Goal: Information Seeking & Learning: Learn about a topic

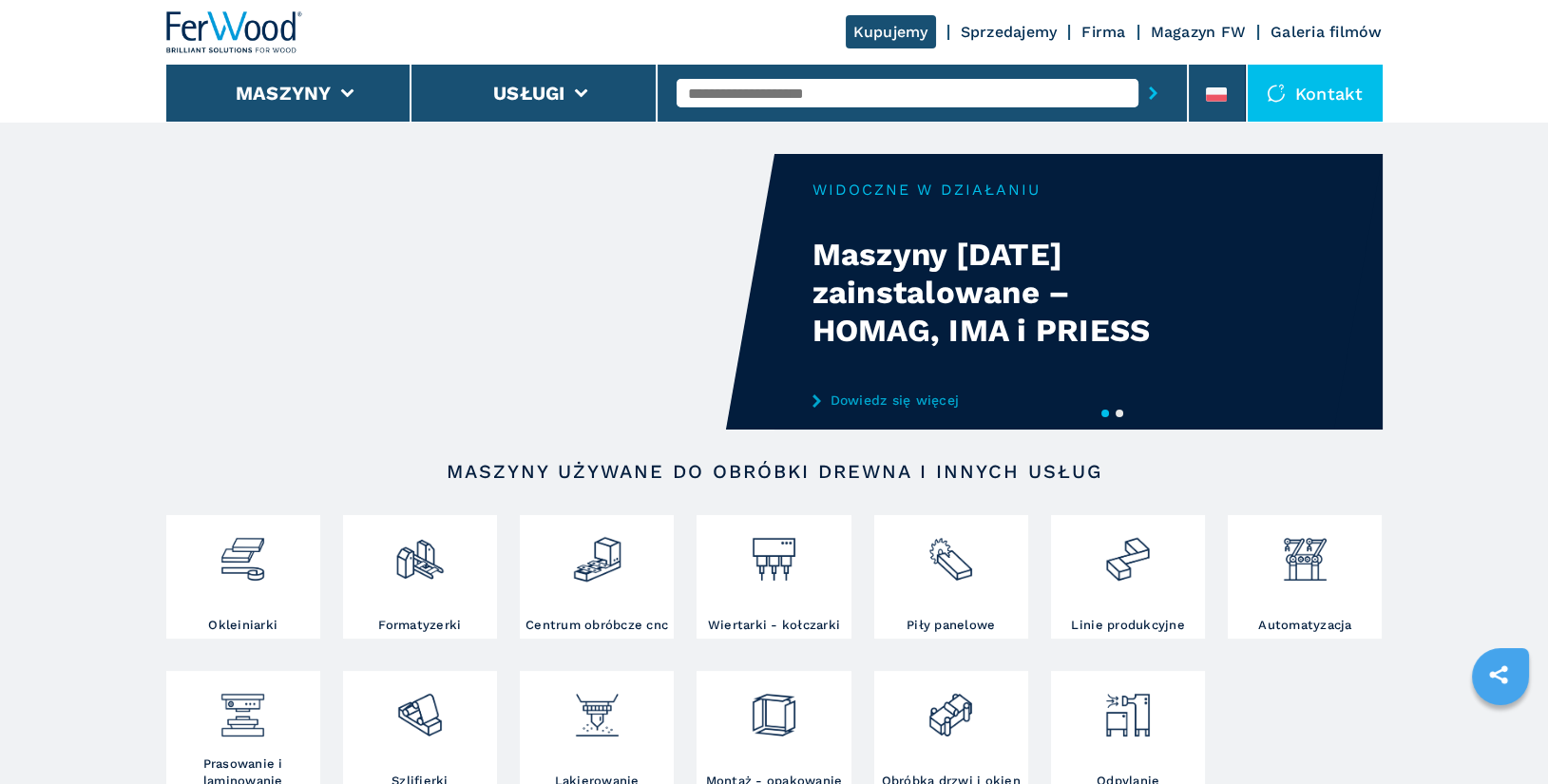
click at [334, 89] on li "Maszyny" at bounding box center [289, 93] width 246 height 57
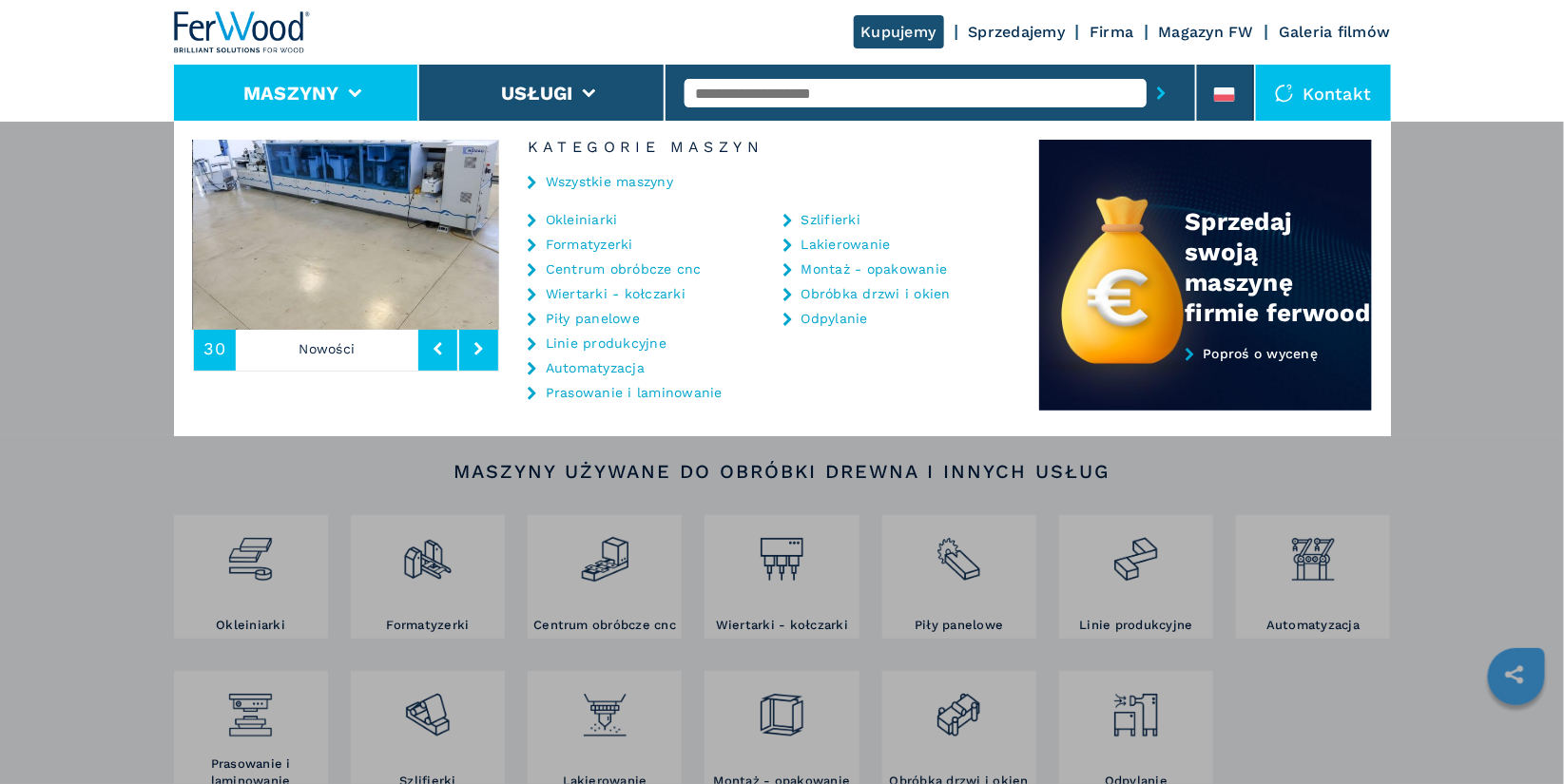
click at [880, 270] on link "Montaż - opakowanie" at bounding box center [874, 269] width 146 height 14
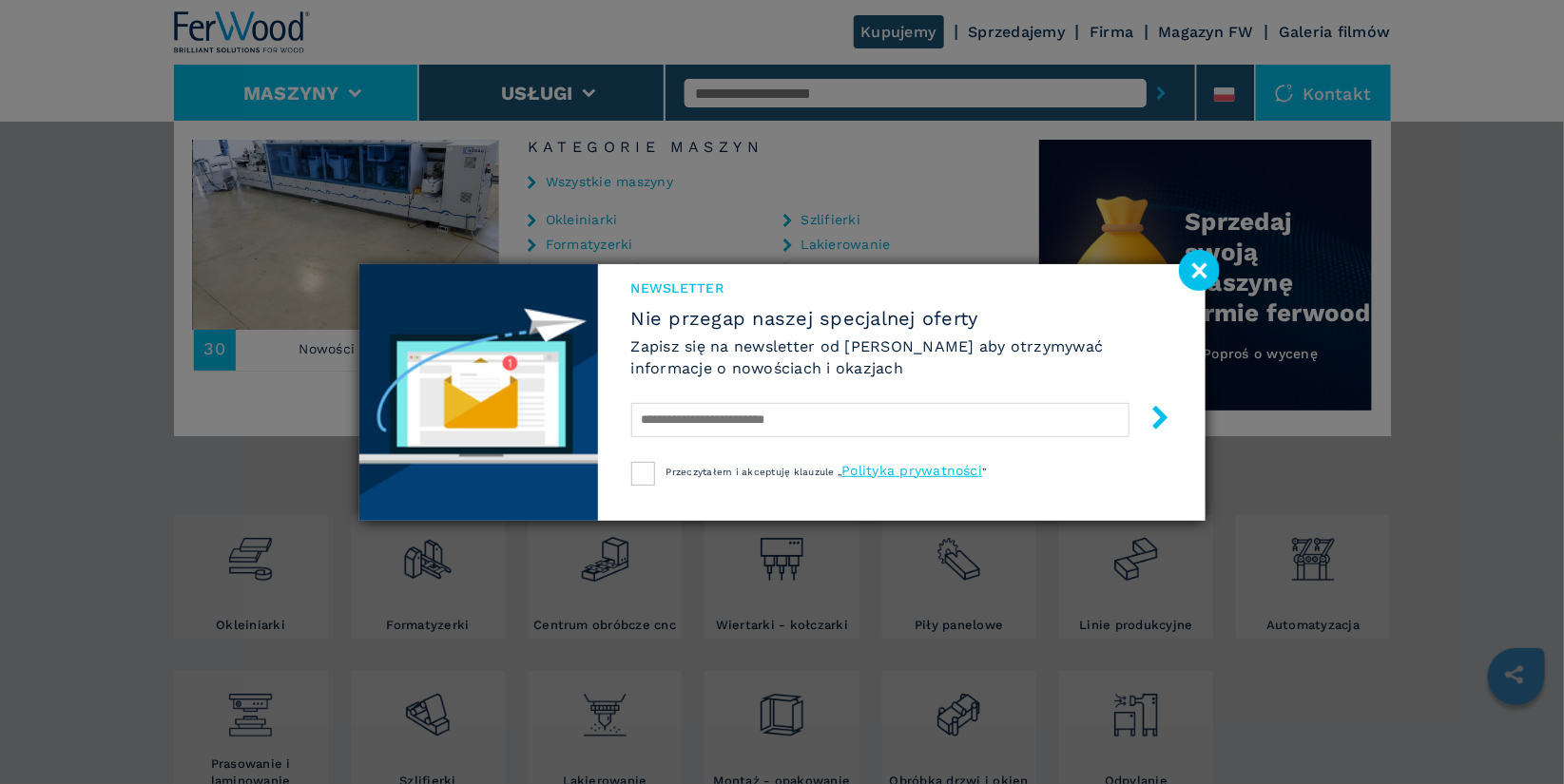
click at [1206, 271] on image at bounding box center [1199, 270] width 41 height 41
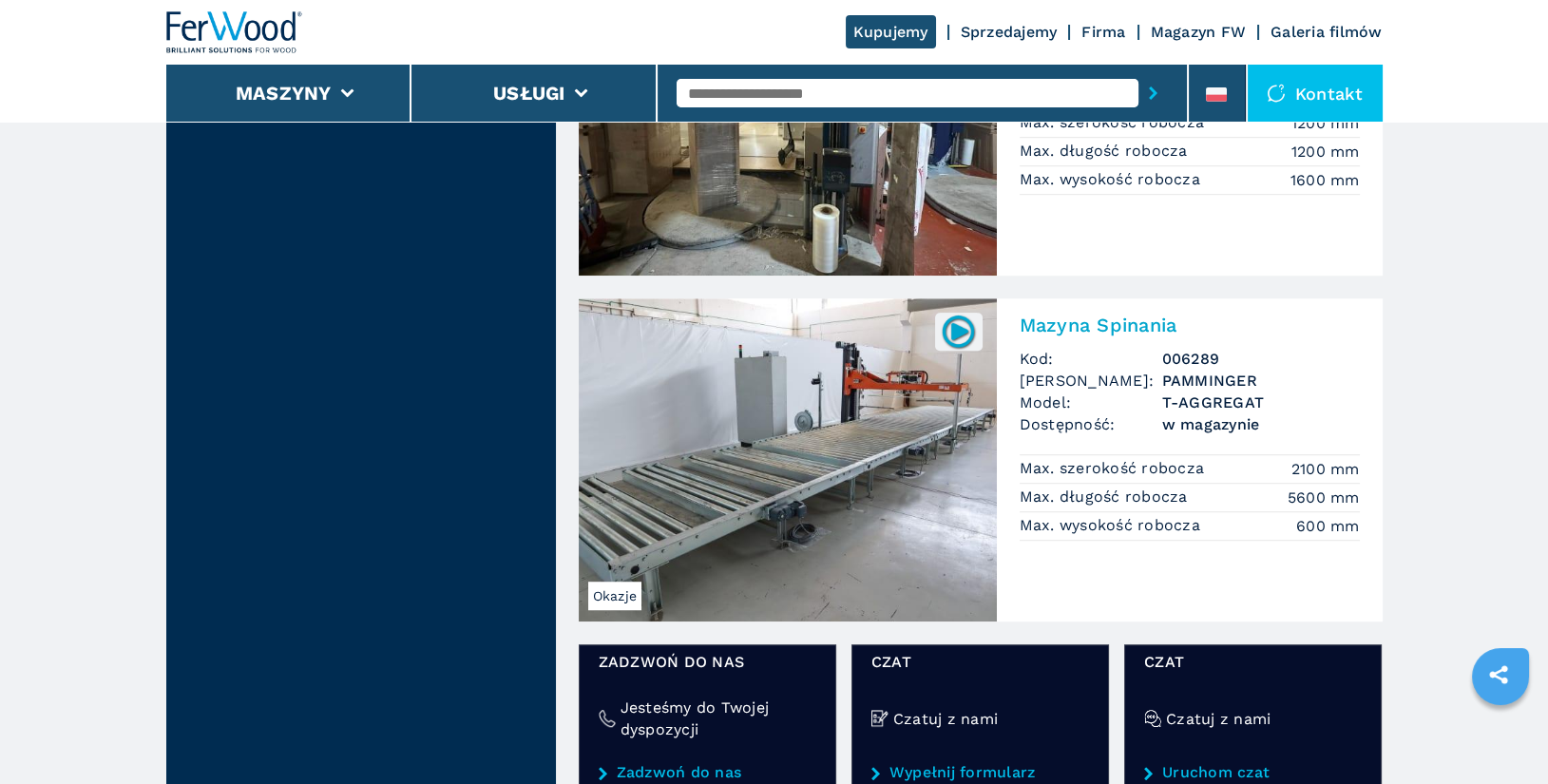
scroll to position [2151, 0]
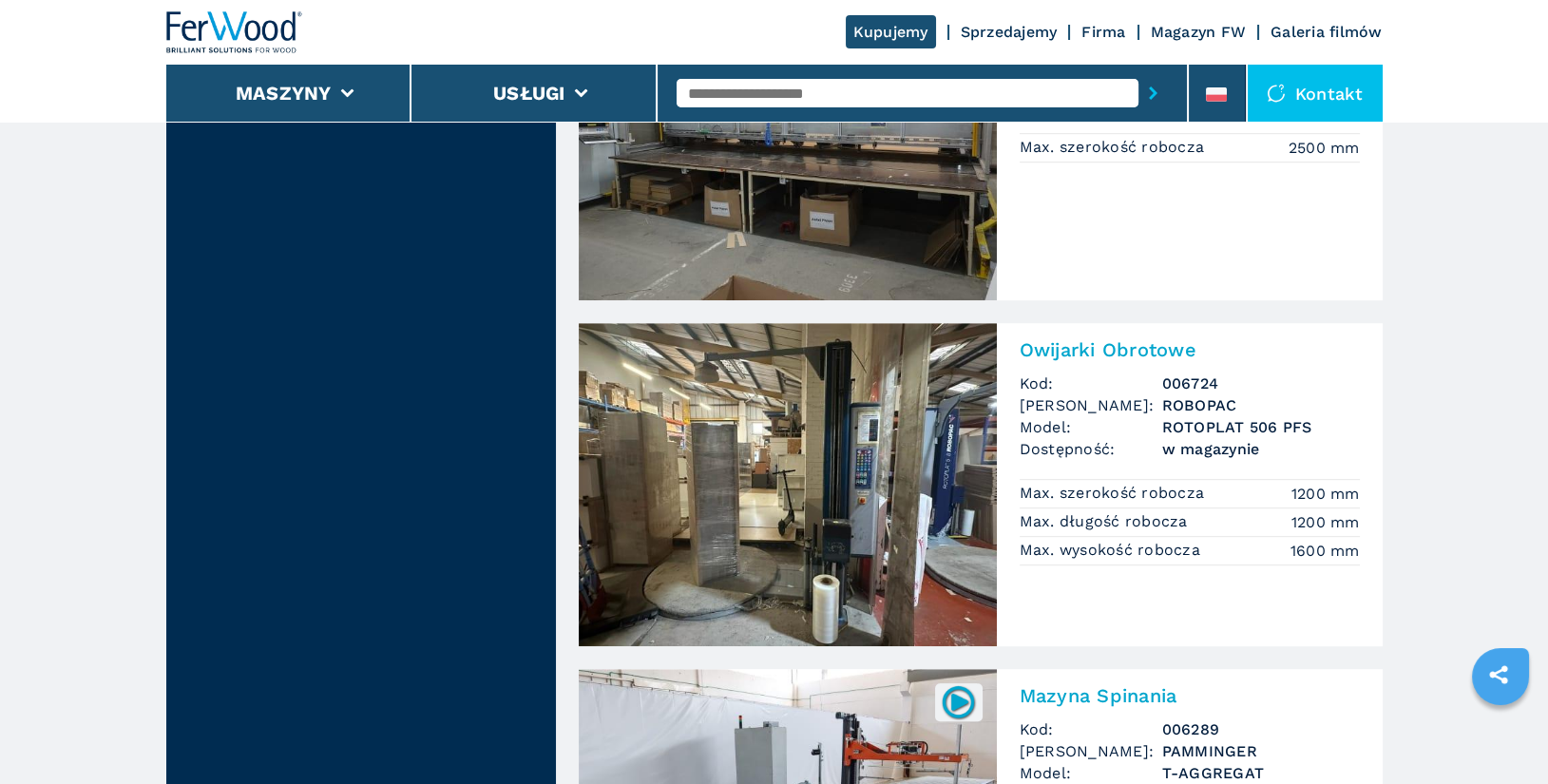
click at [1120, 352] on h2 "Owijarki Obrotowe" at bounding box center [1189, 349] width 340 height 23
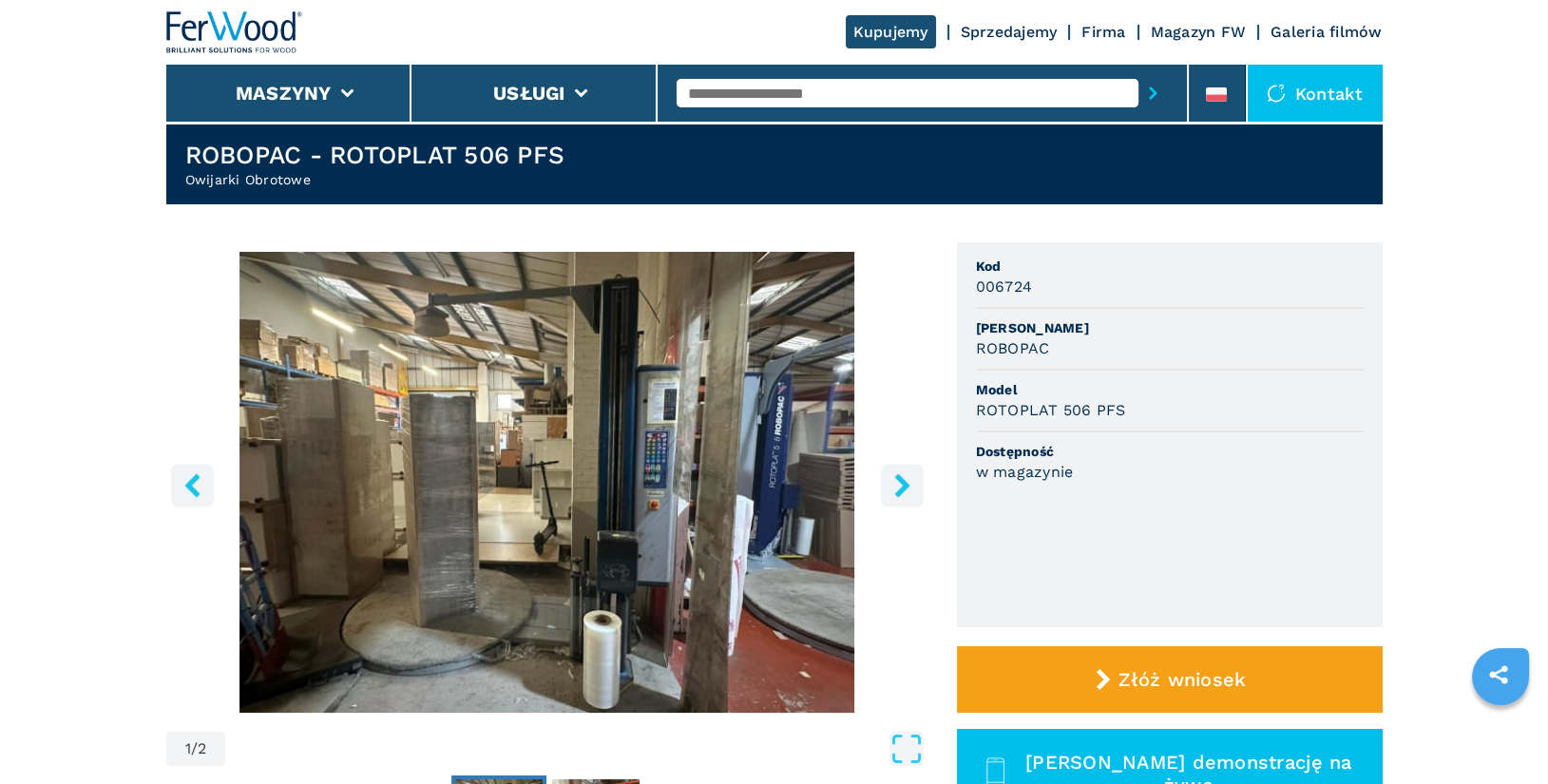
scroll to position [47, 0]
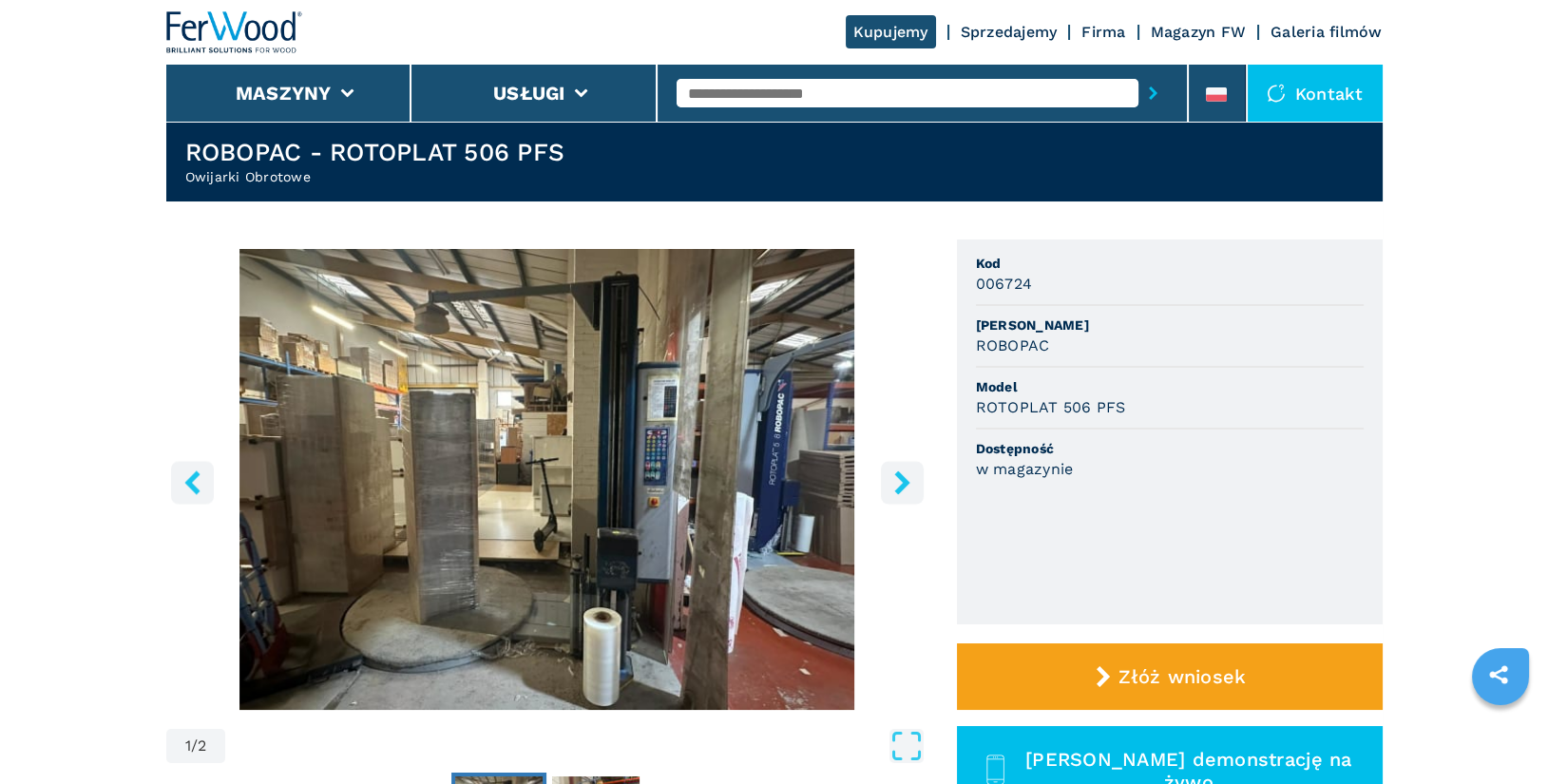
click at [904, 484] on icon "right-button" at bounding box center [902, 482] width 15 height 24
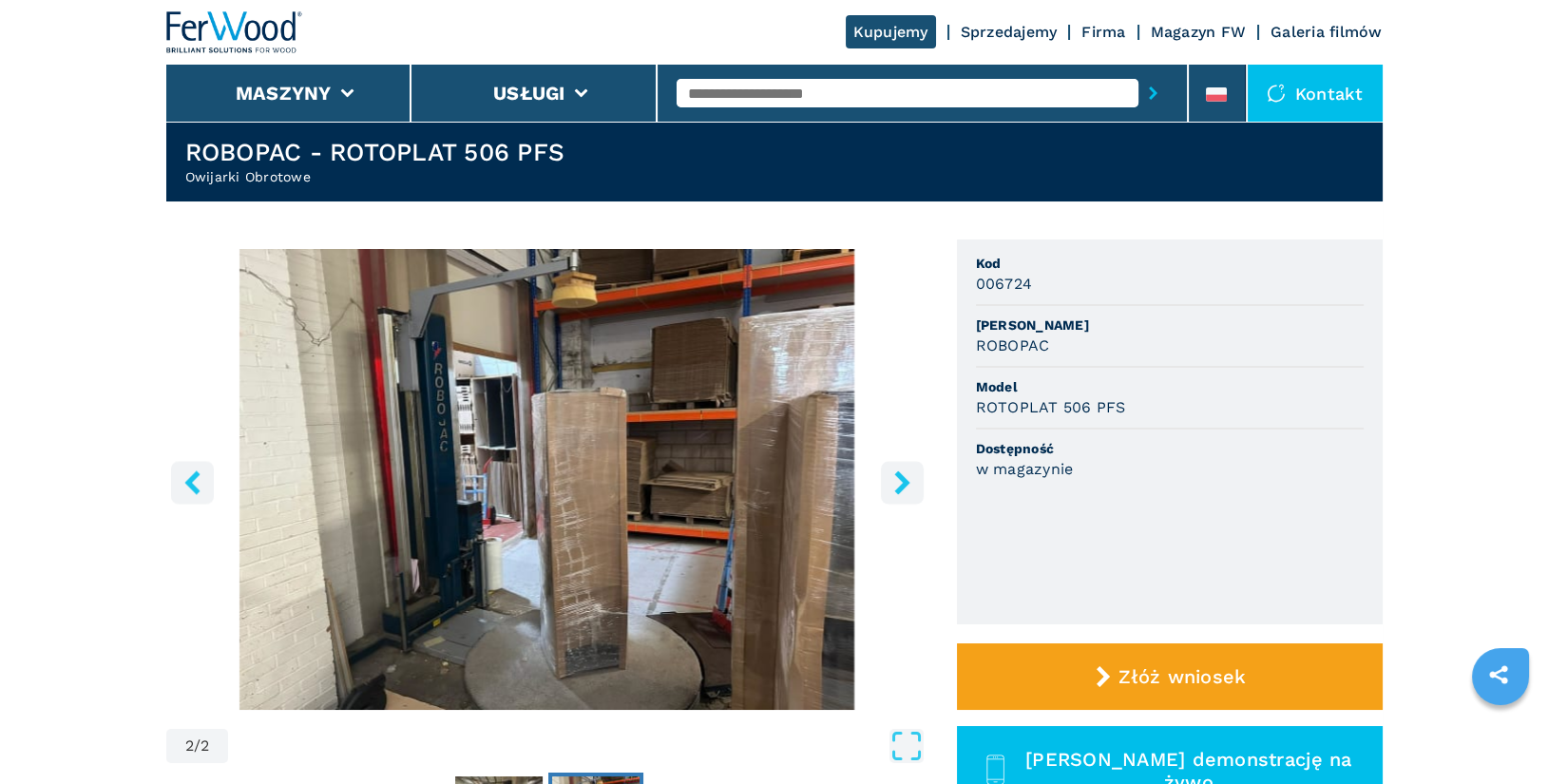
click at [904, 484] on icon "right-button" at bounding box center [902, 482] width 15 height 24
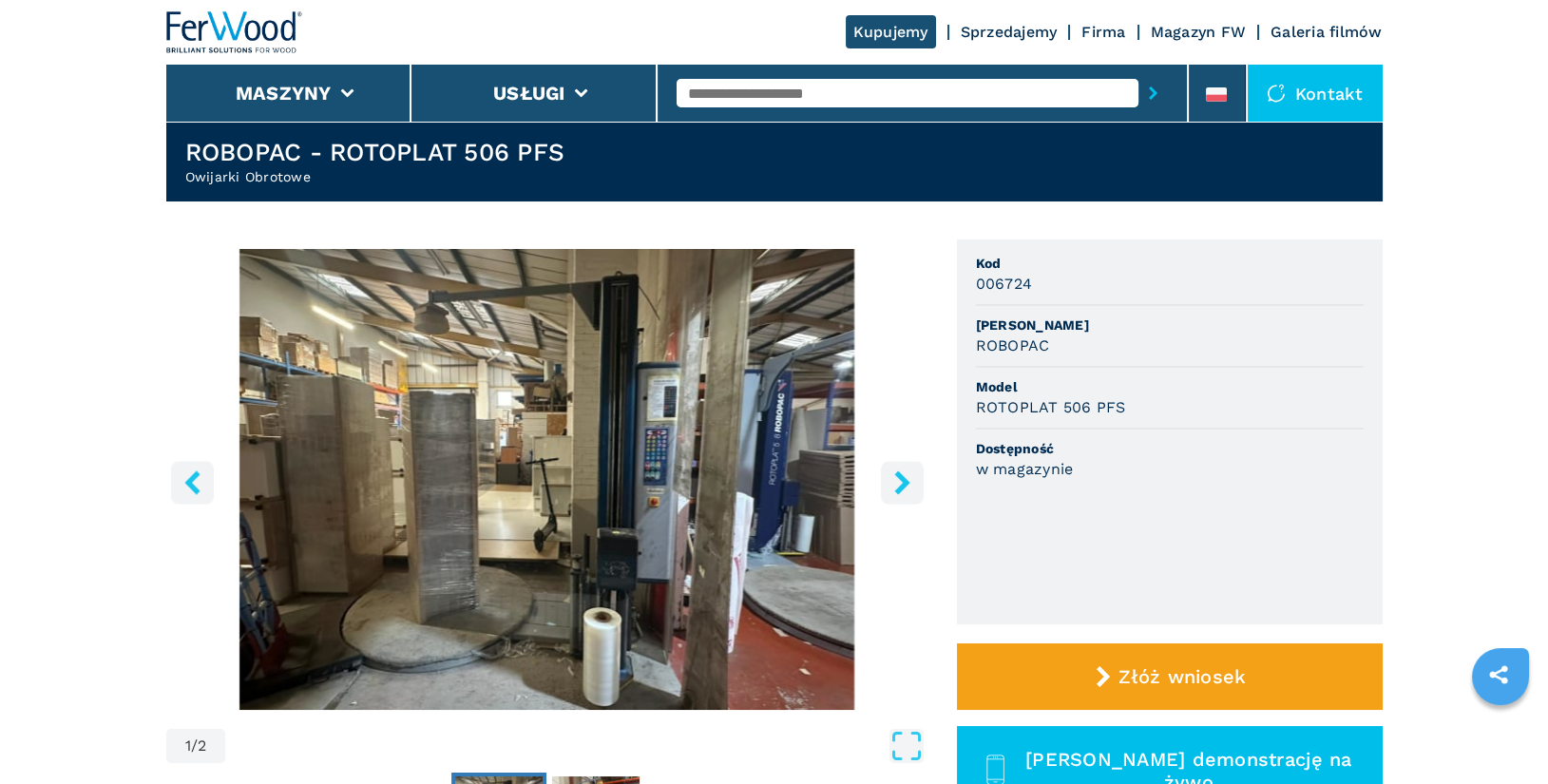
click at [904, 484] on icon "right-button" at bounding box center [902, 482] width 15 height 24
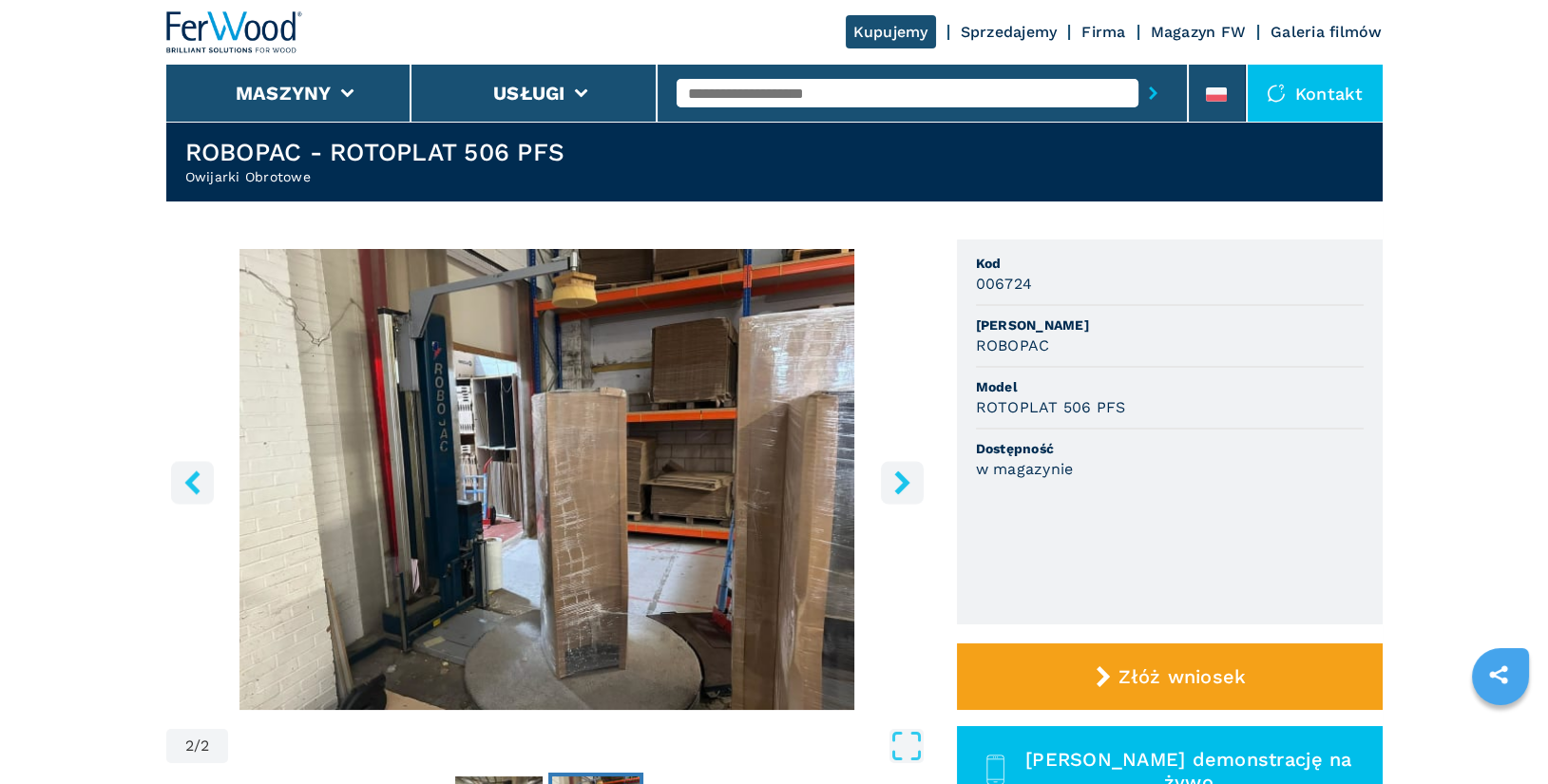
click at [904, 484] on icon "right-button" at bounding box center [902, 482] width 15 height 24
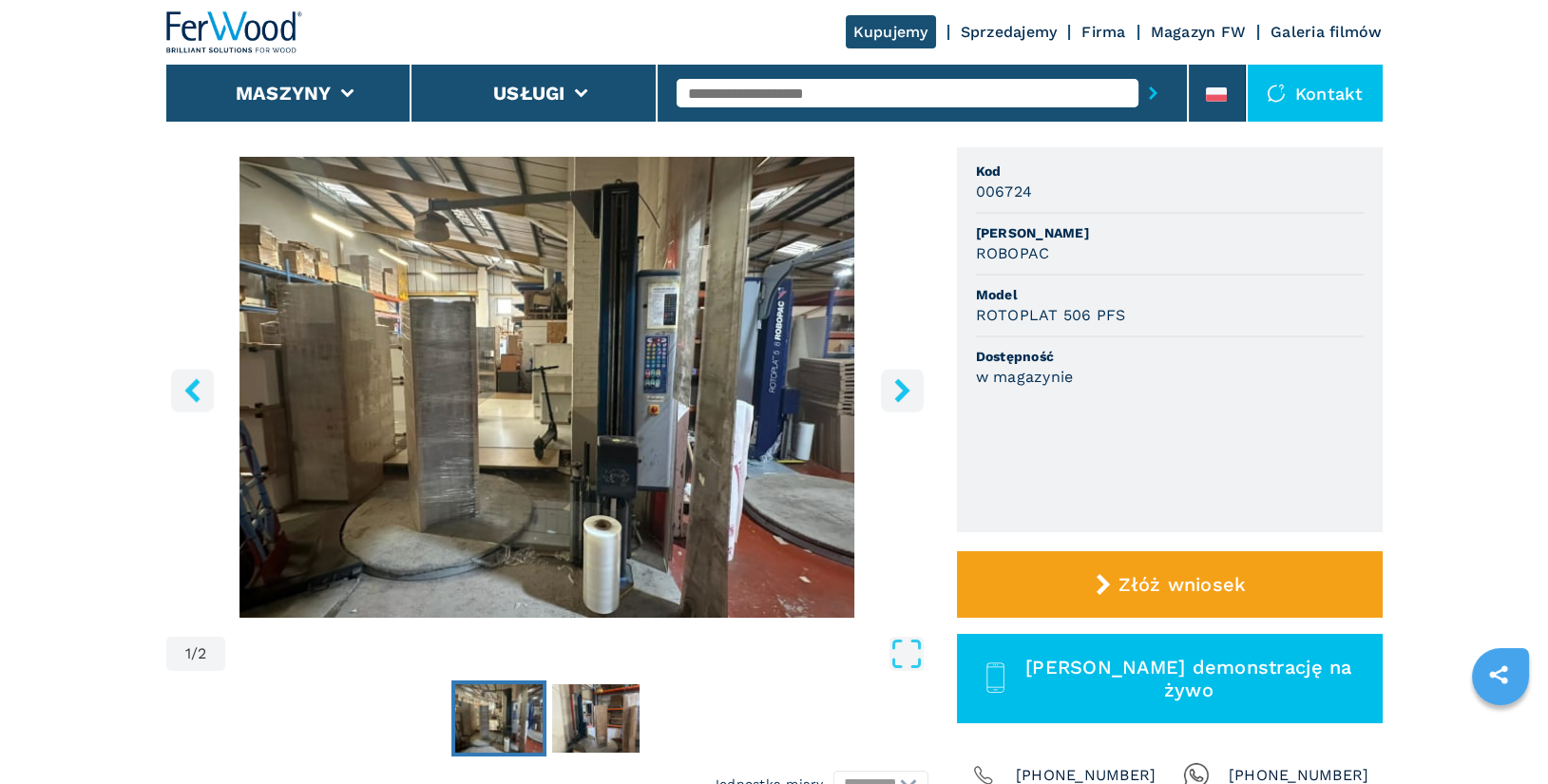
scroll to position [222, 0]
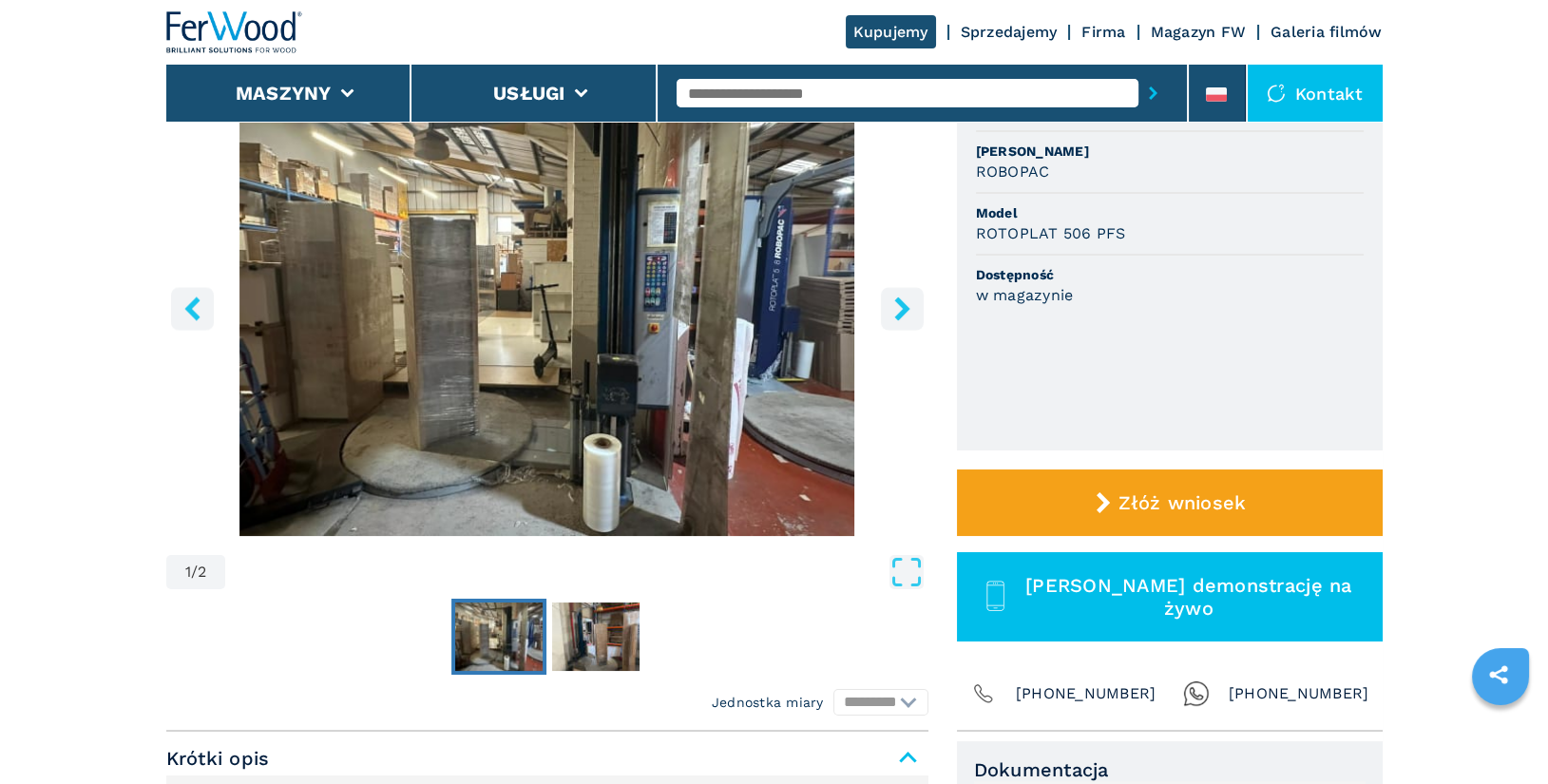
click at [831, 89] on input "text" at bounding box center [907, 92] width 462 height 28
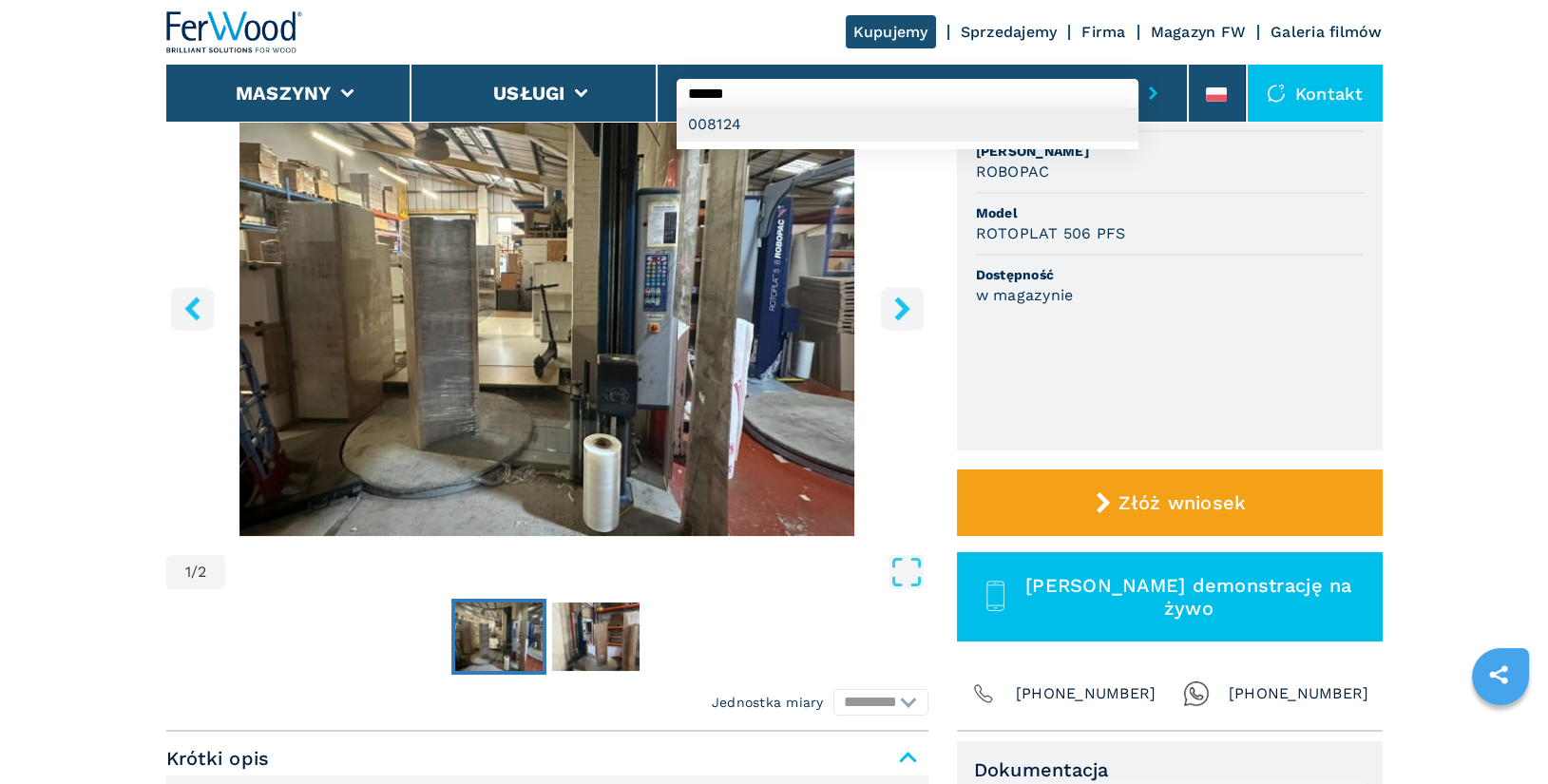
type input "******"
click at [841, 129] on div "008124" at bounding box center [907, 124] width 462 height 34
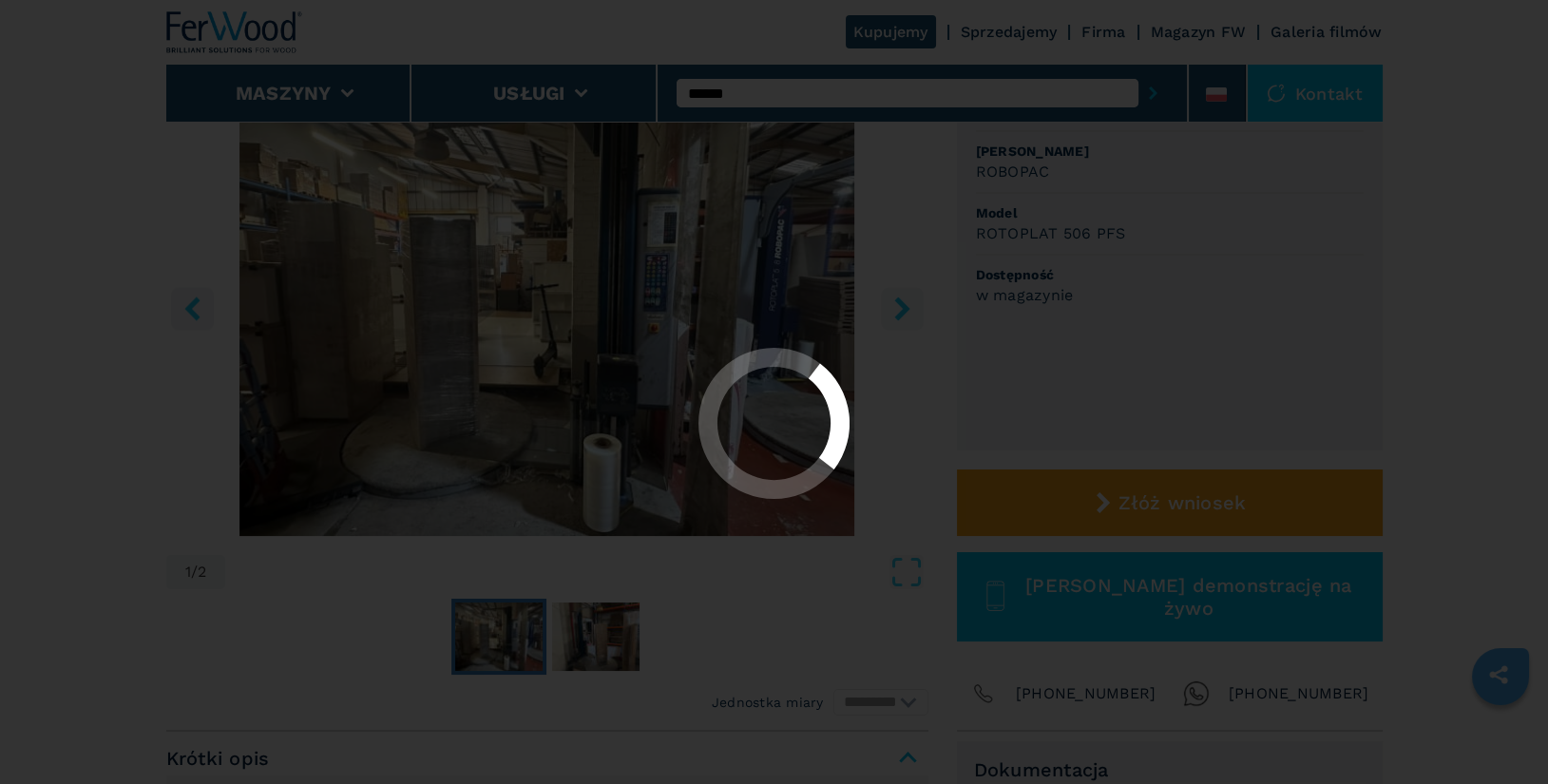
scroll to position [0, 0]
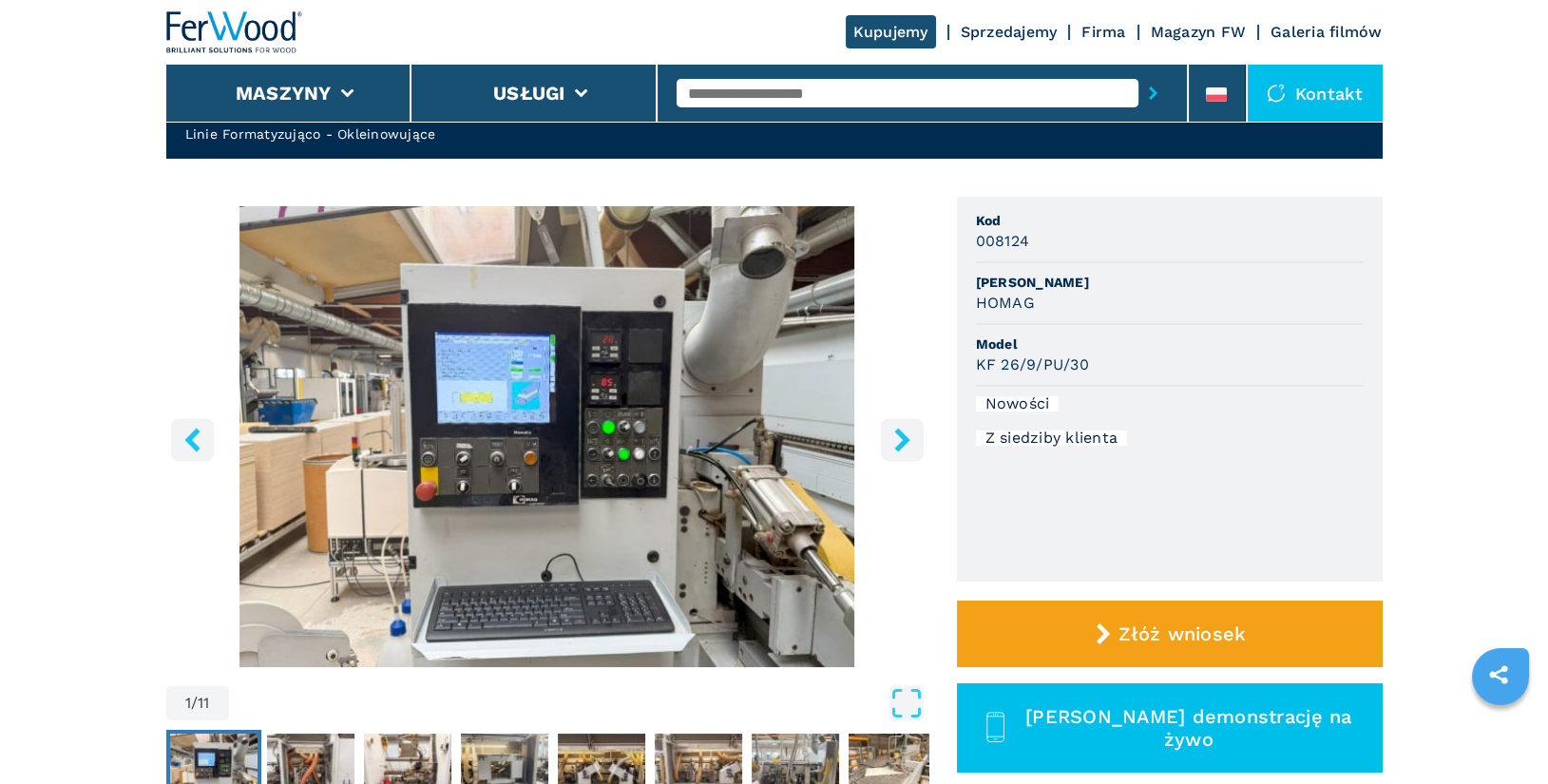
scroll to position [93, 0]
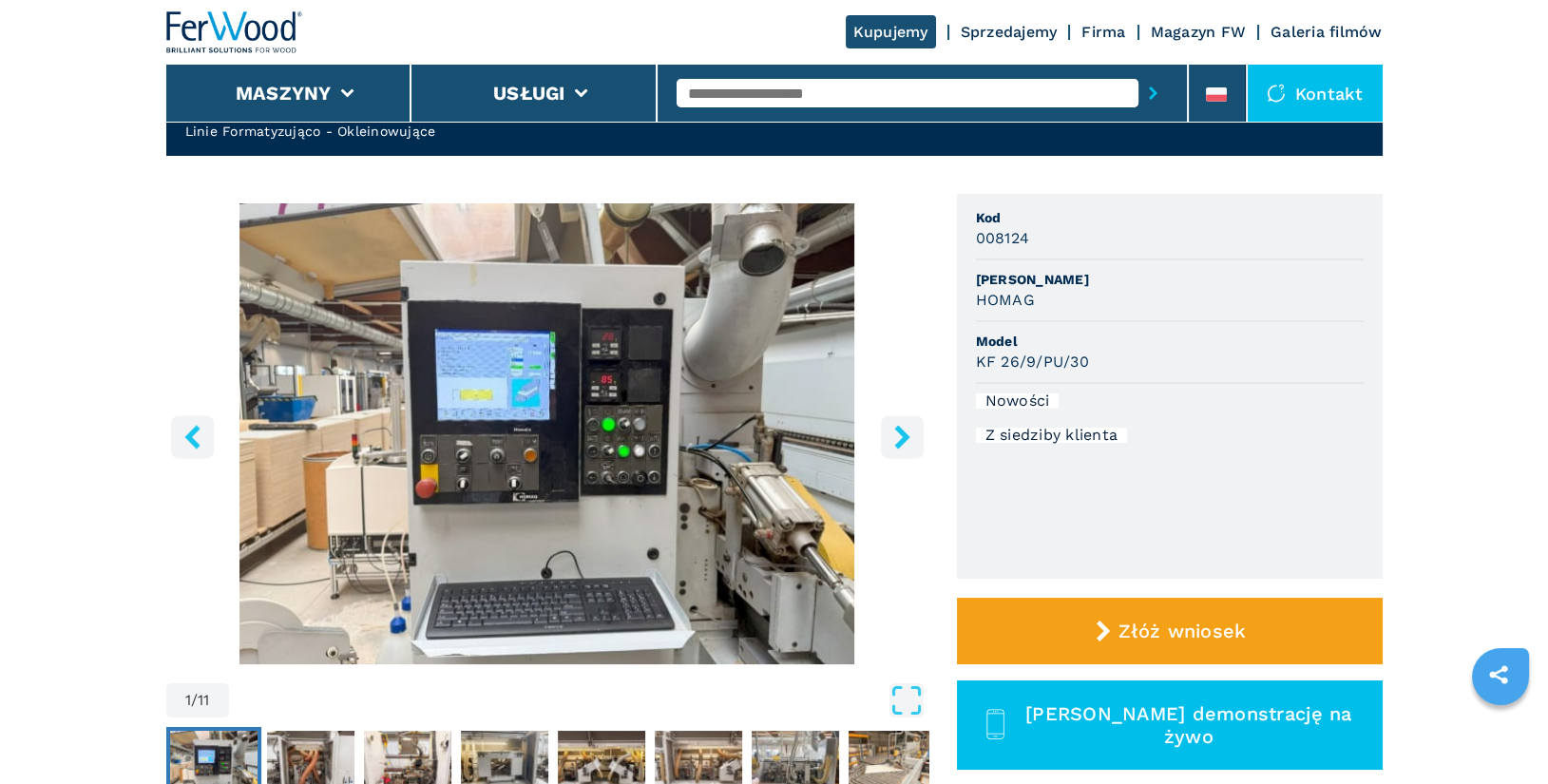
click at [892, 437] on icon "right-button" at bounding box center [902, 437] width 24 height 24
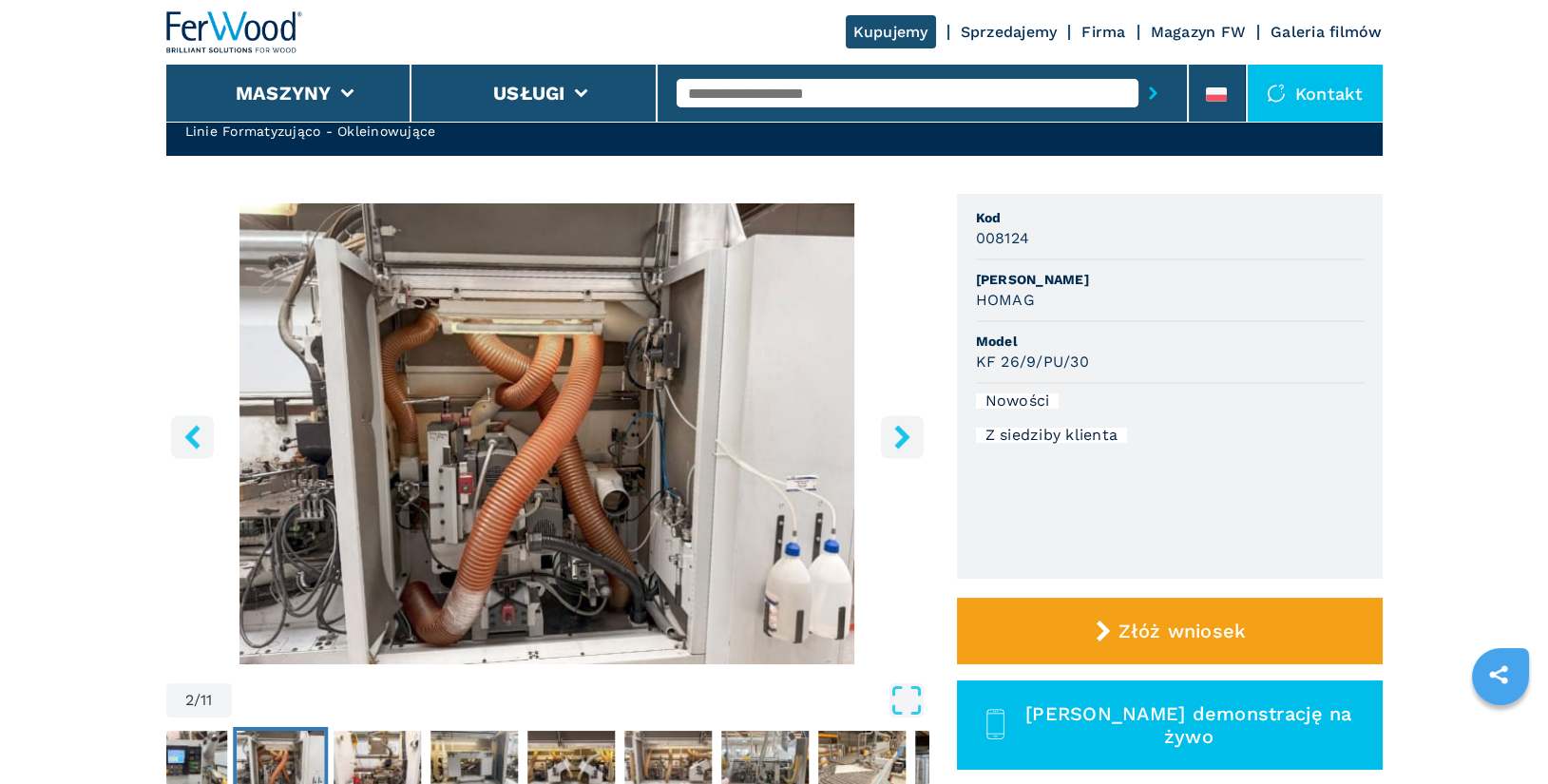
click at [892, 437] on icon "right-button" at bounding box center [902, 437] width 24 height 24
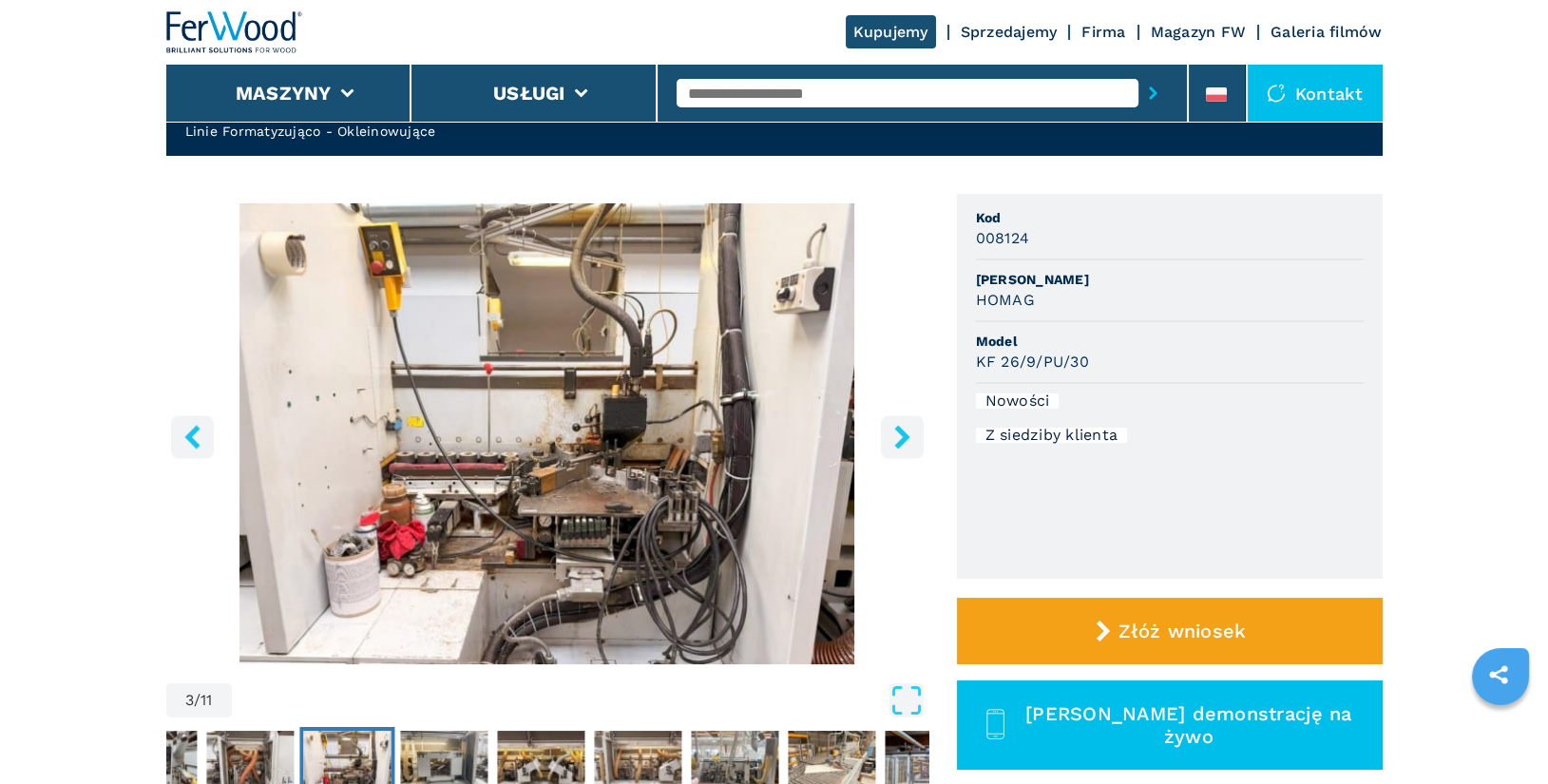
click at [892, 437] on icon "right-button" at bounding box center [902, 437] width 24 height 24
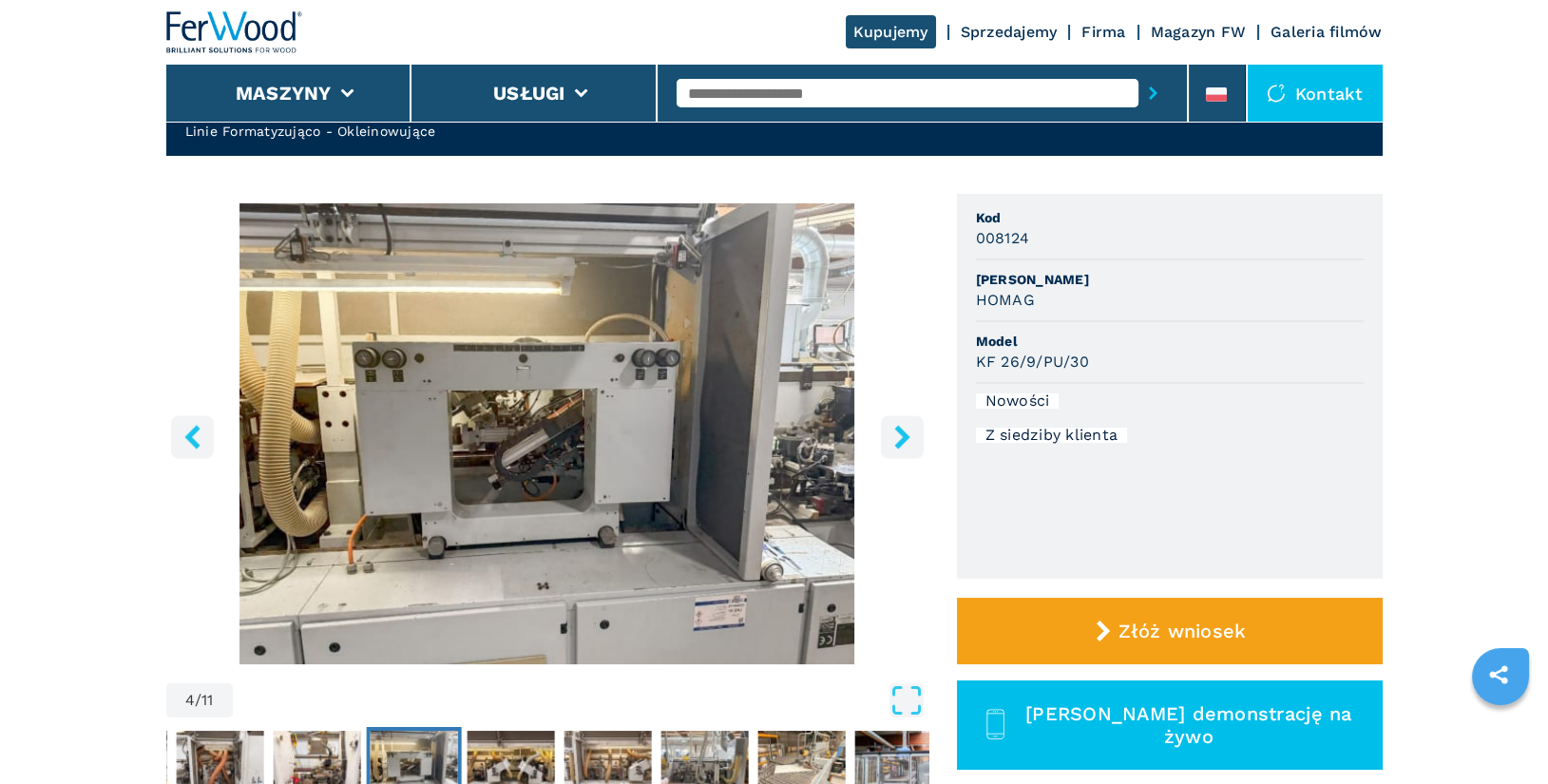
click at [892, 437] on icon "right-button" at bounding box center [902, 437] width 24 height 24
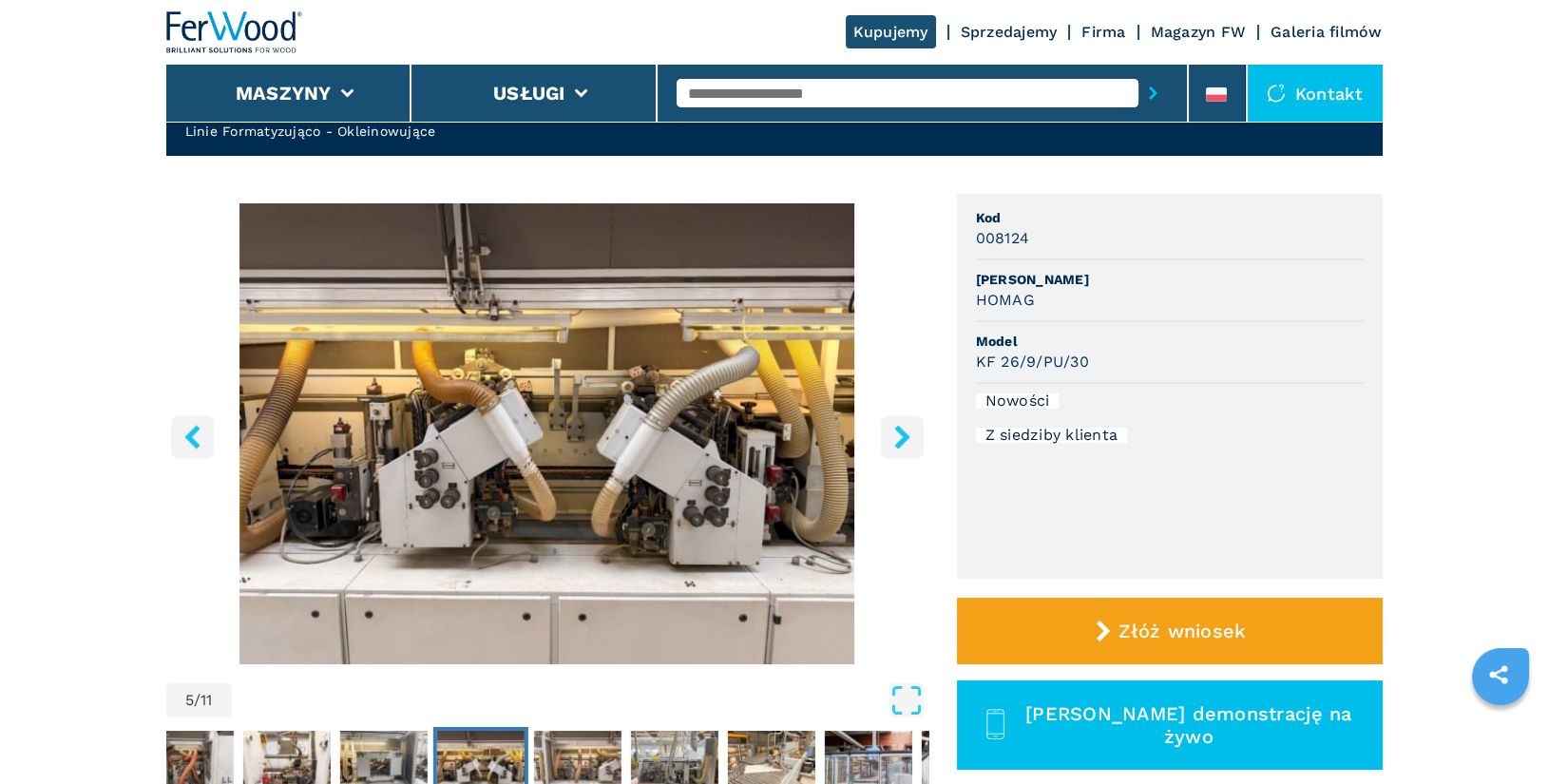
click at [892, 437] on icon "right-button" at bounding box center [902, 437] width 24 height 24
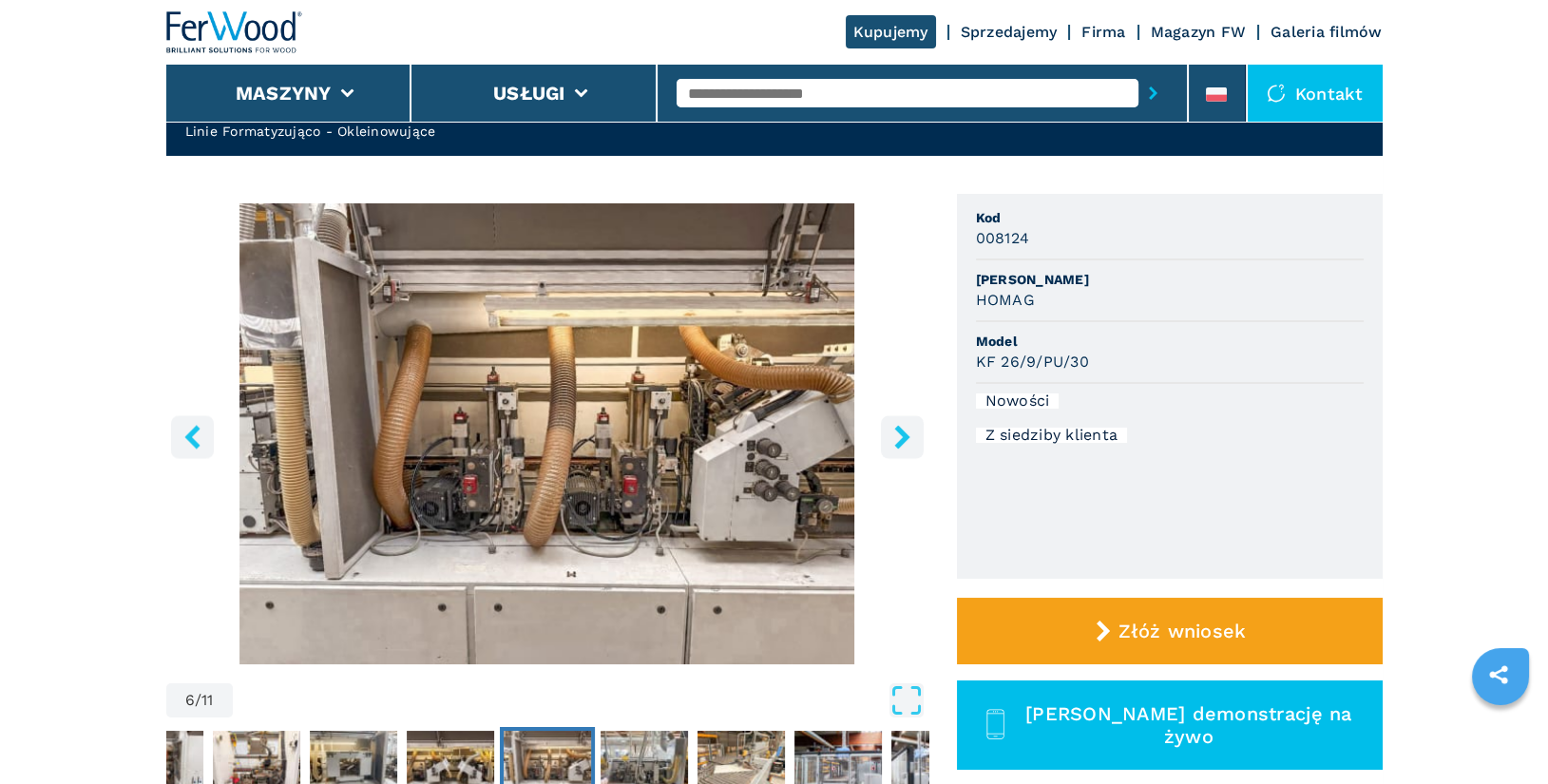
click at [892, 437] on icon "right-button" at bounding box center [902, 437] width 24 height 24
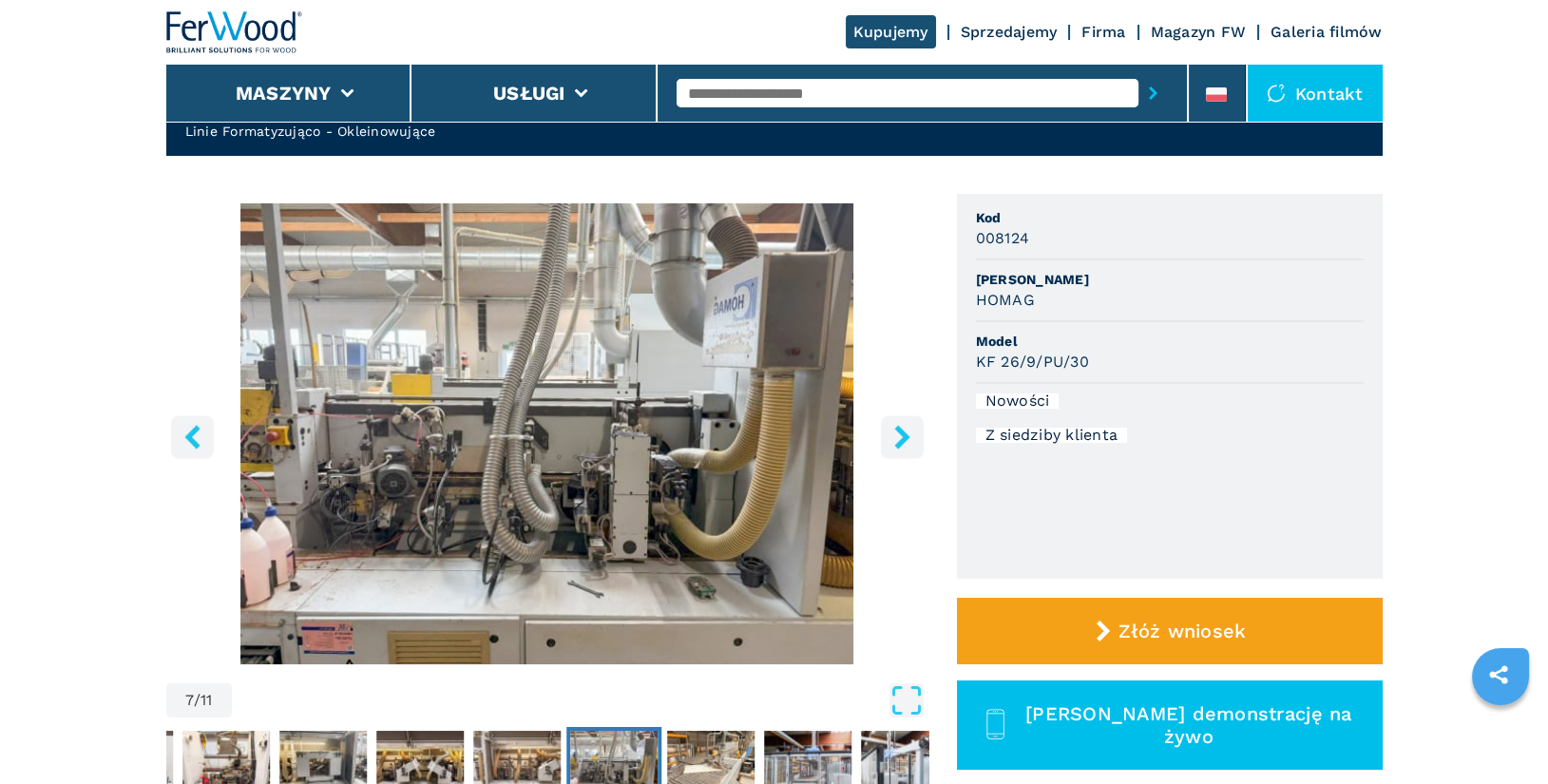
click at [892, 437] on icon "right-button" at bounding box center [902, 437] width 24 height 24
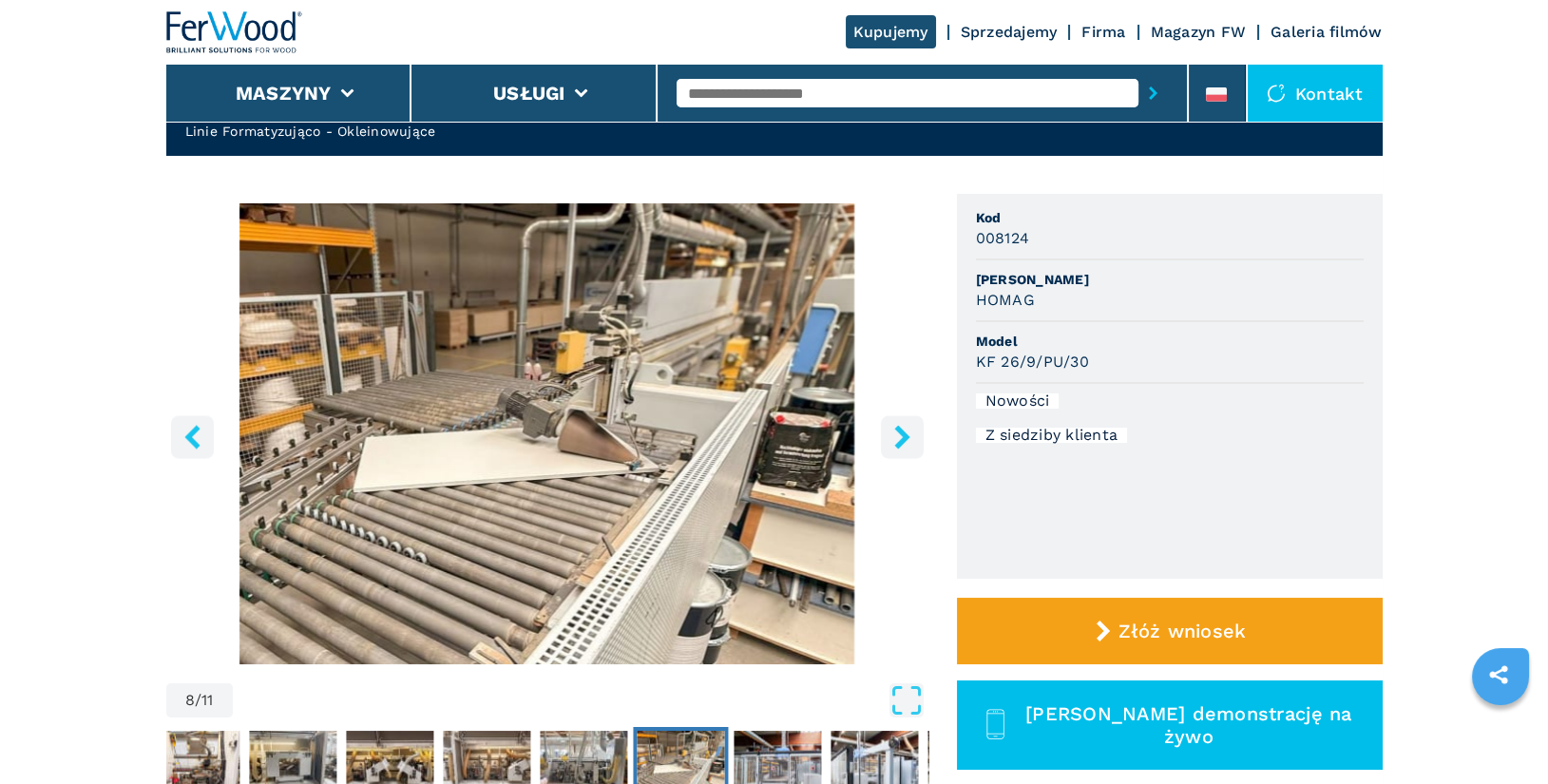
click at [898, 437] on icon "right-button" at bounding box center [902, 437] width 24 height 24
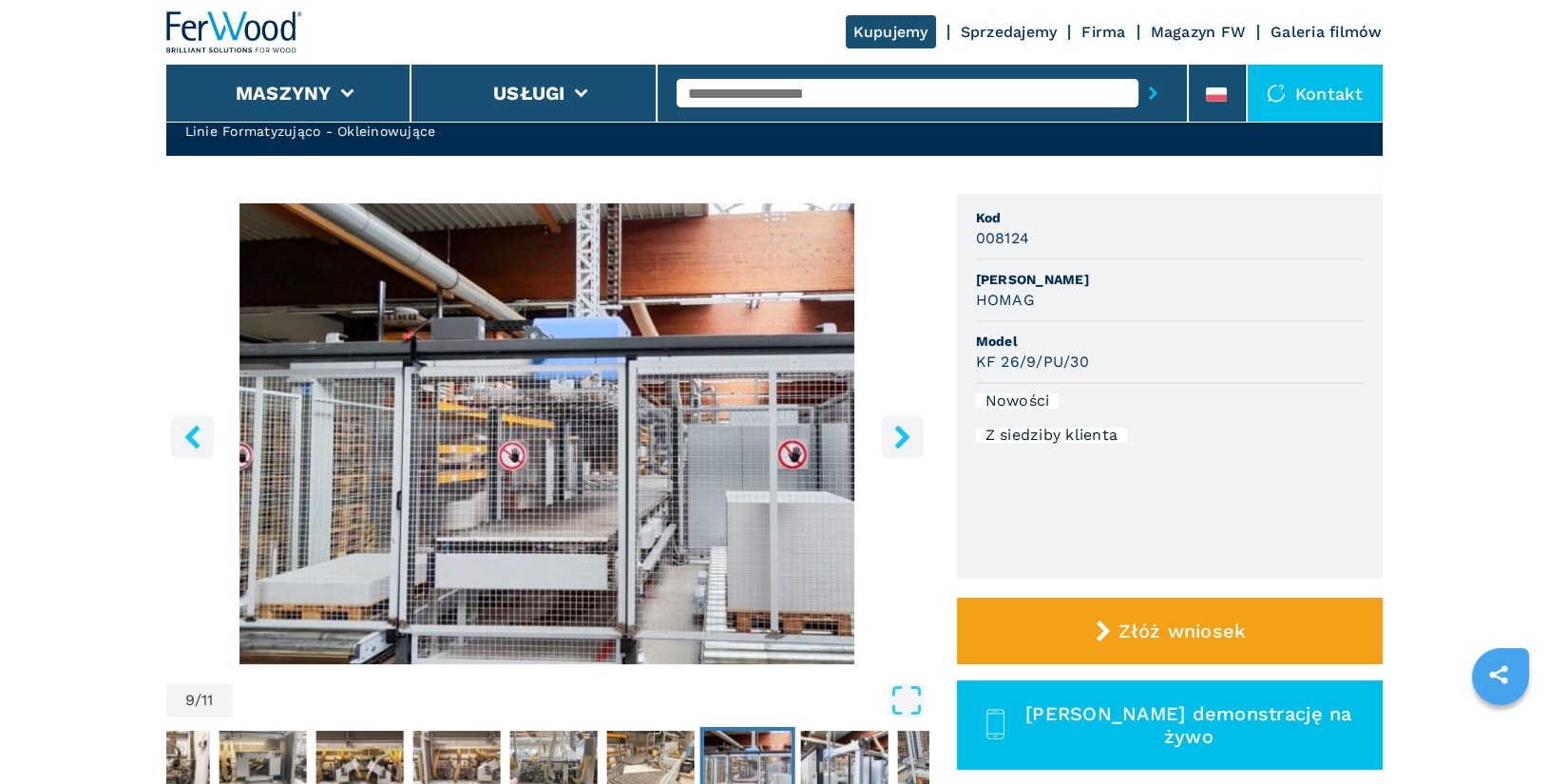
click at [898, 437] on icon "right-button" at bounding box center [902, 437] width 24 height 24
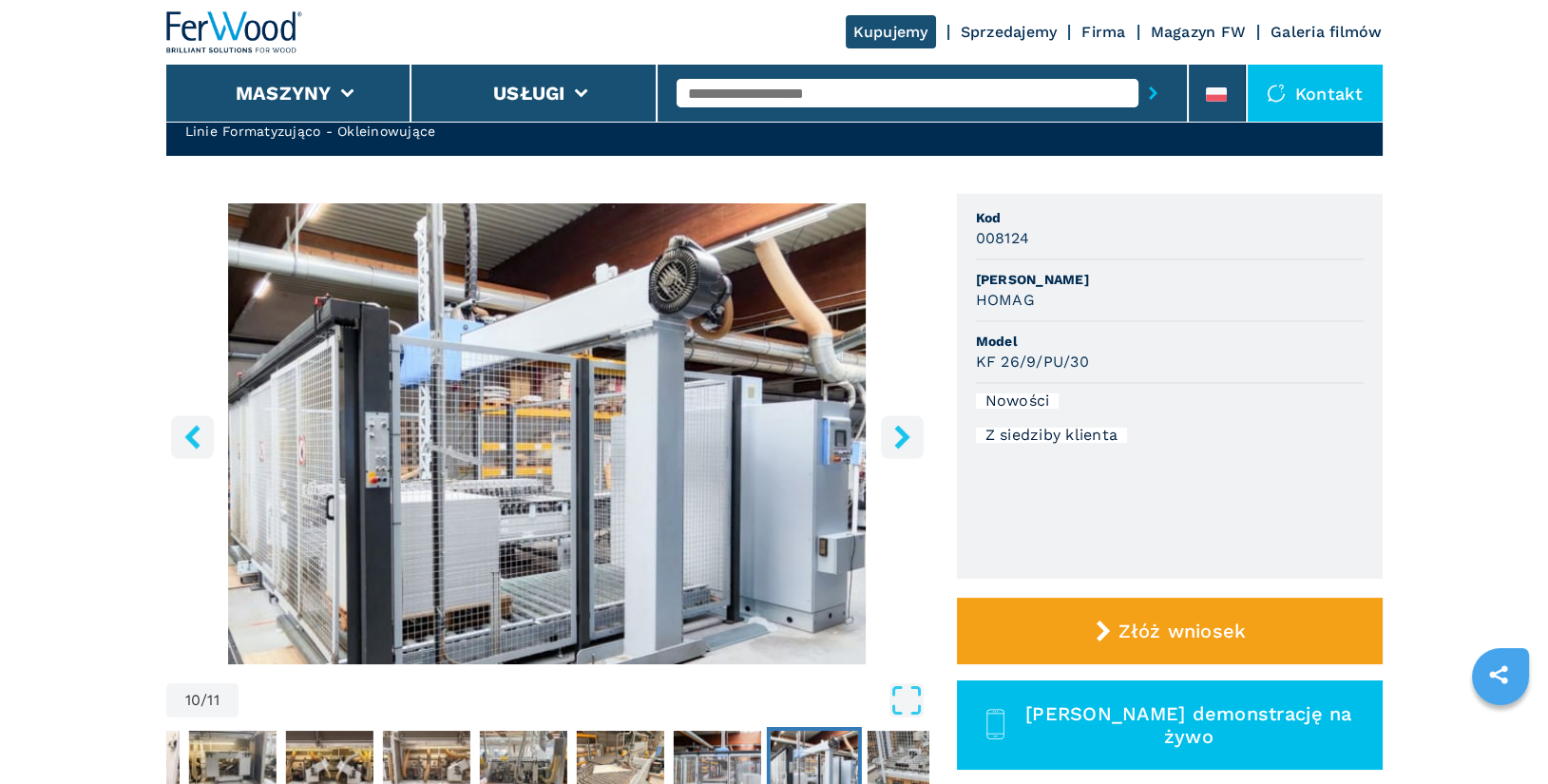
click at [898, 437] on icon "right-button" at bounding box center [902, 437] width 24 height 24
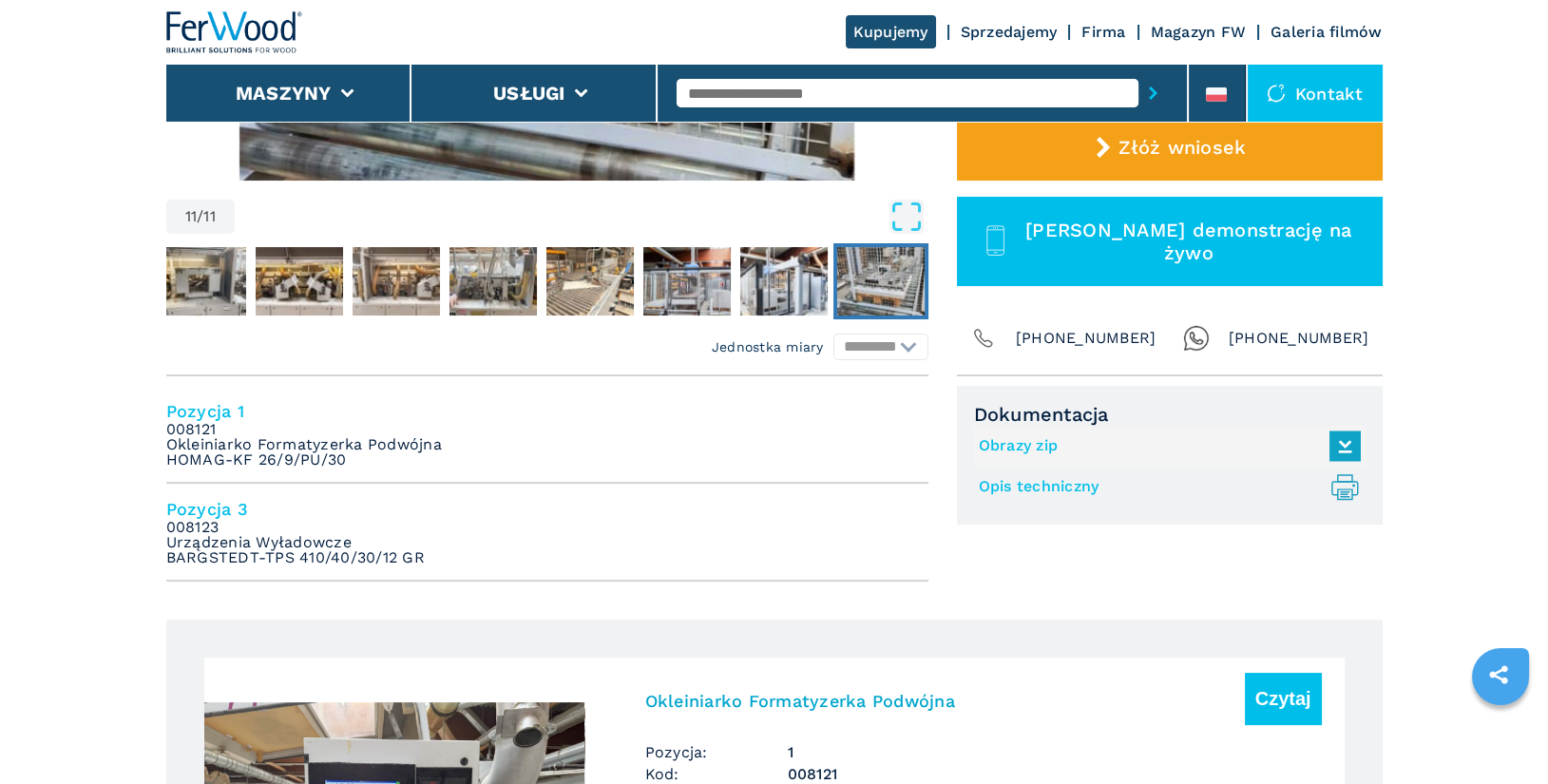
scroll to position [560, 0]
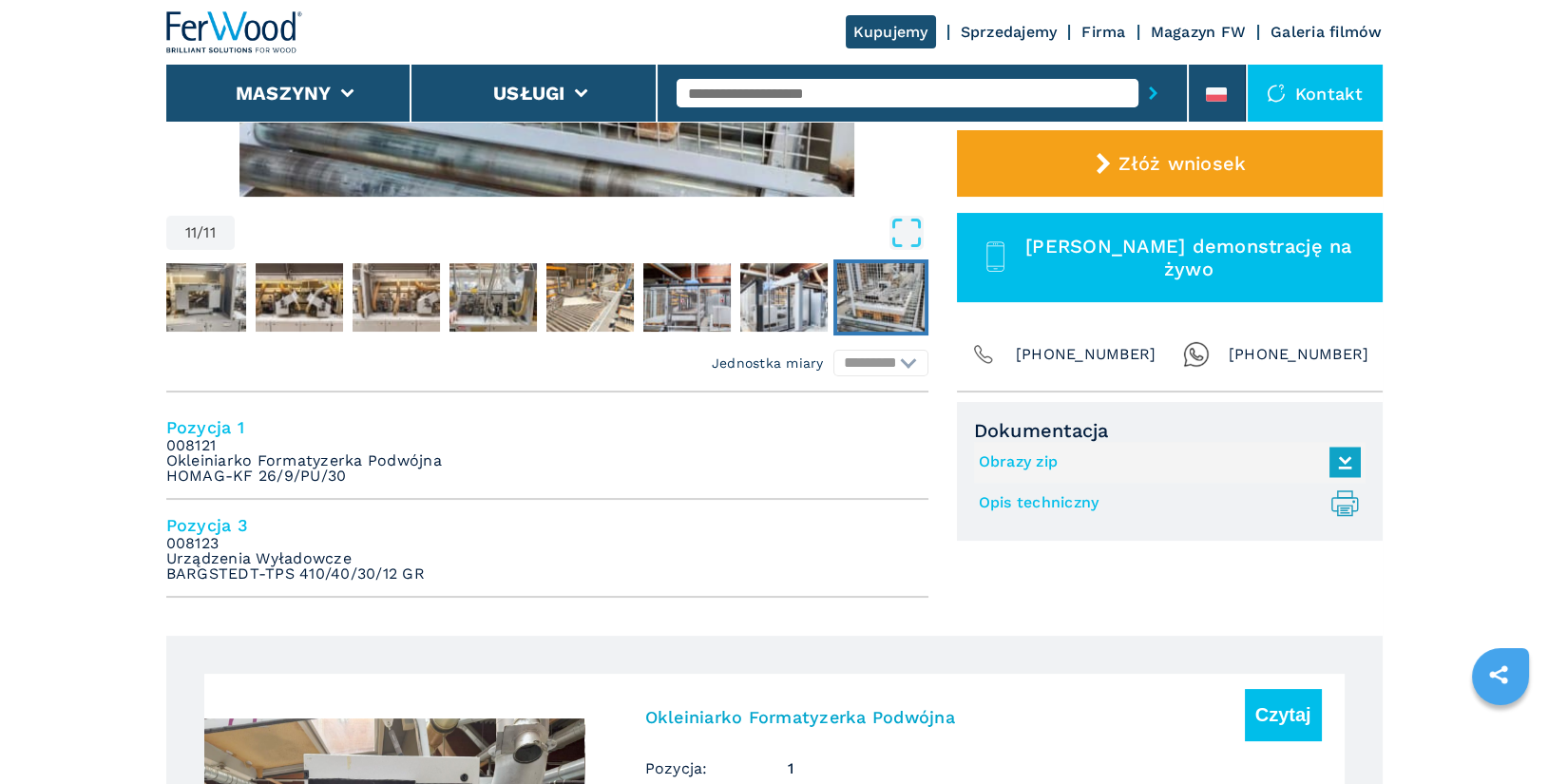
click at [809, 101] on input "text" at bounding box center [907, 92] width 462 height 28
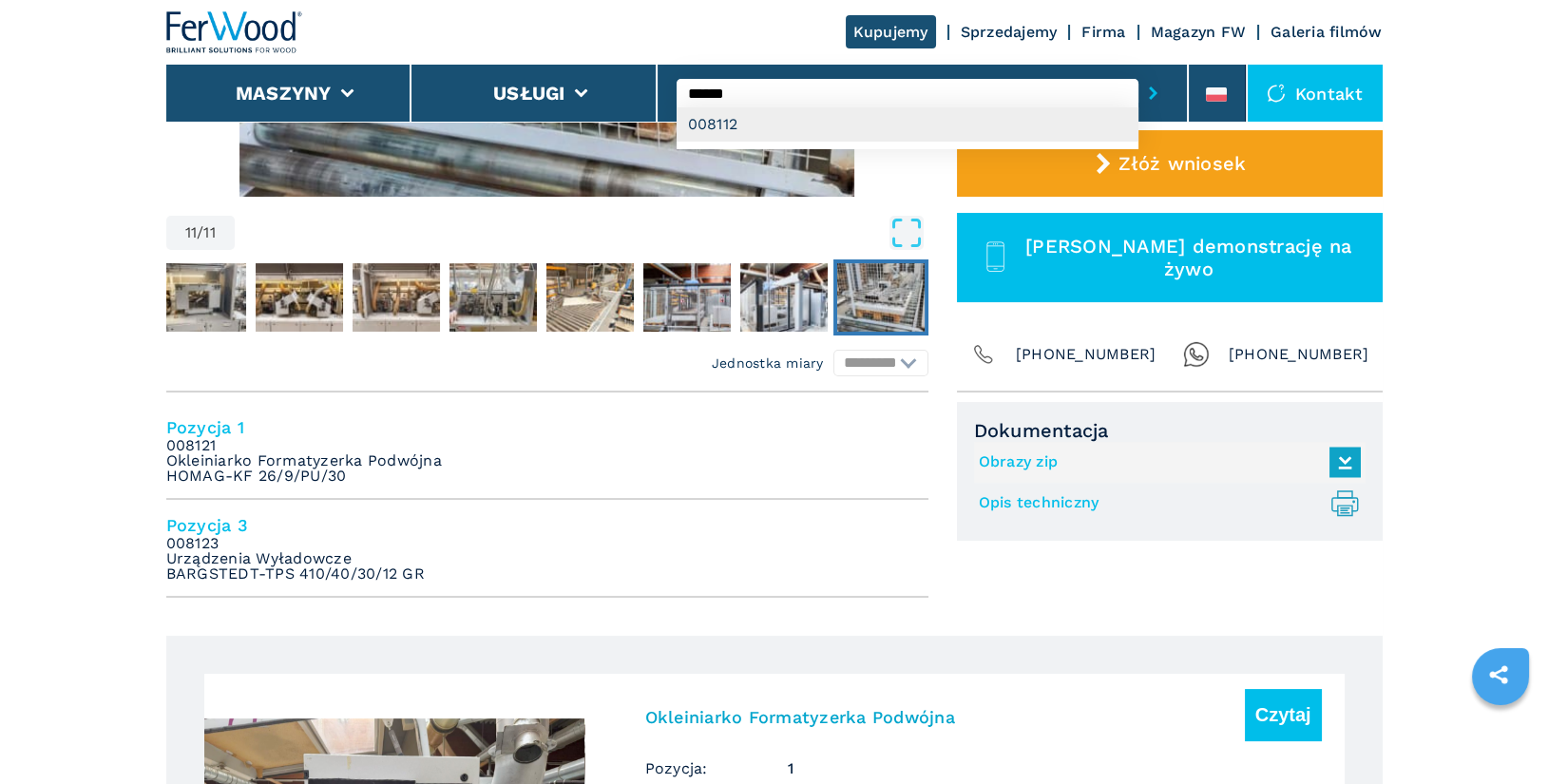
type input "******"
click at [837, 130] on div "008112" at bounding box center [907, 124] width 462 height 34
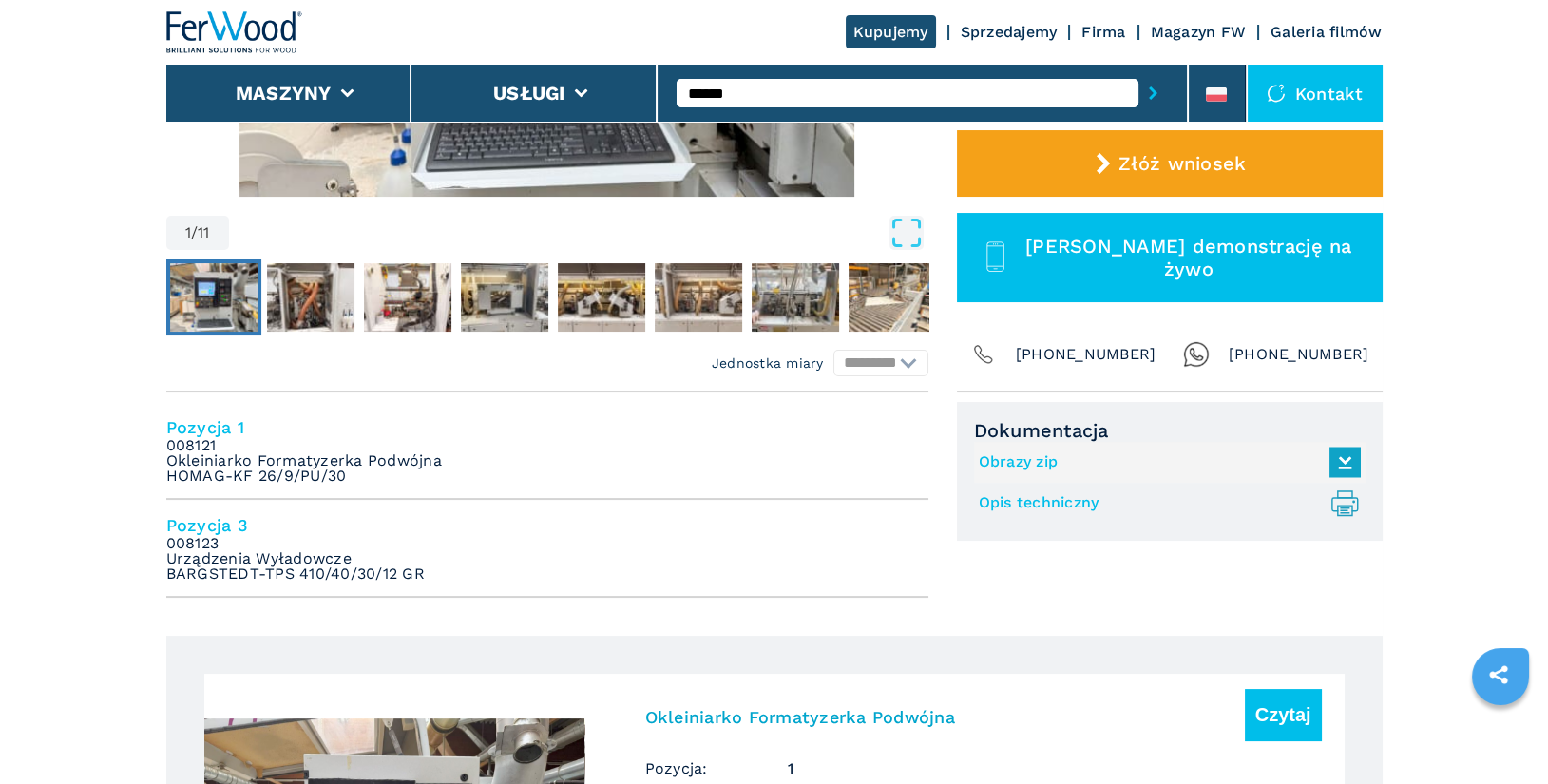
scroll to position [0, 0]
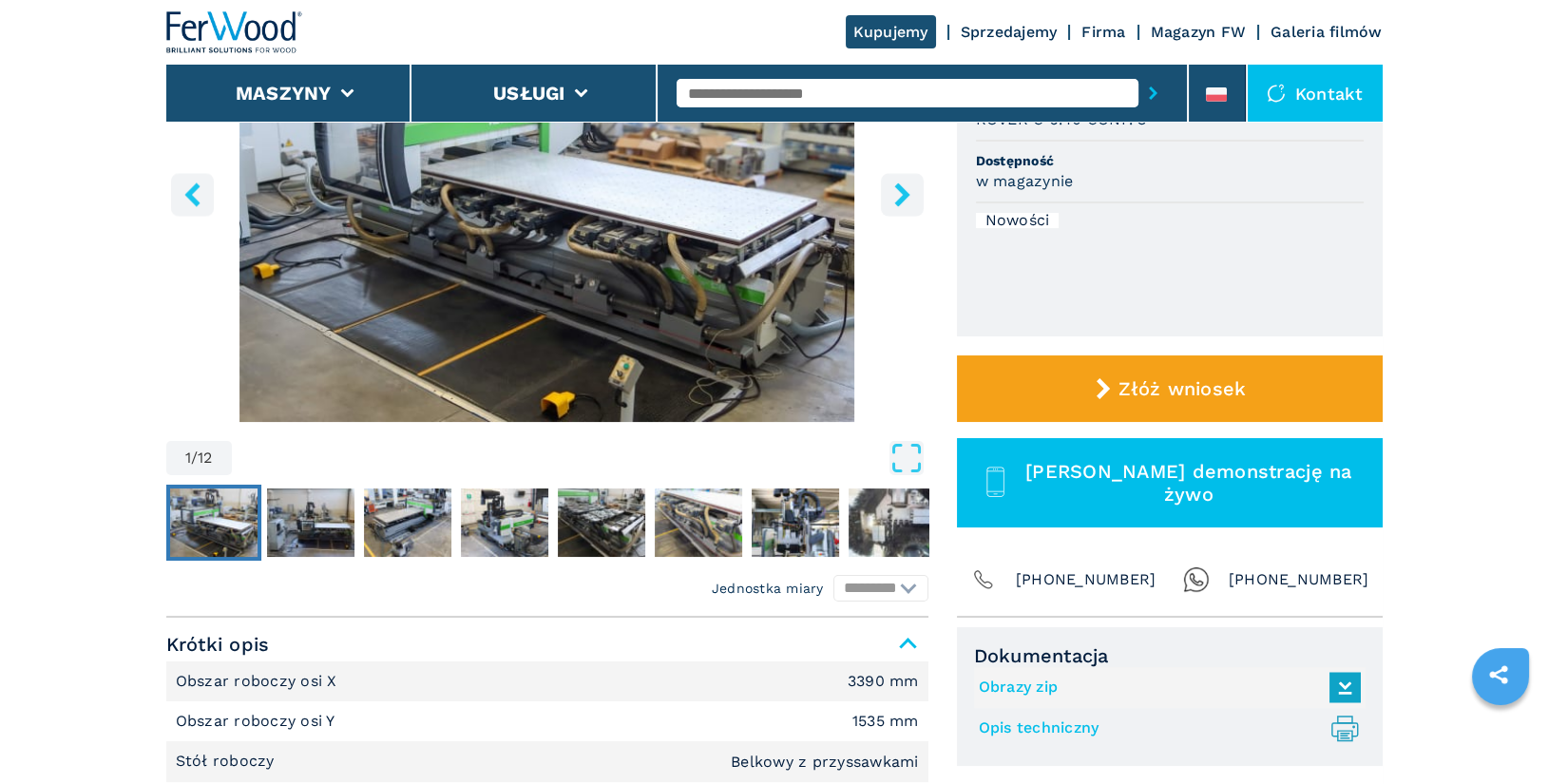
scroll to position [292, 0]
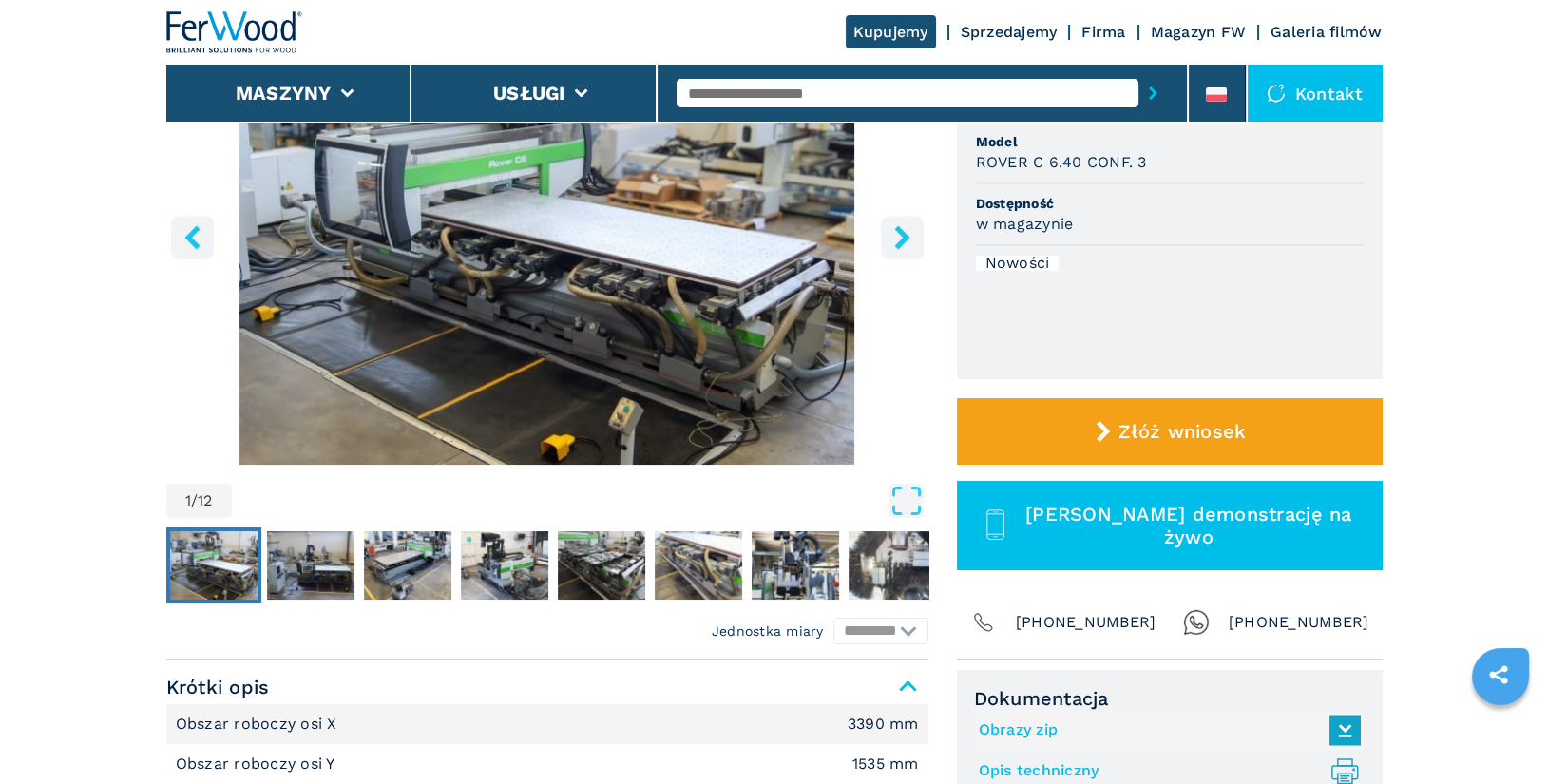
click at [905, 243] on icon "right-button" at bounding box center [902, 237] width 24 height 24
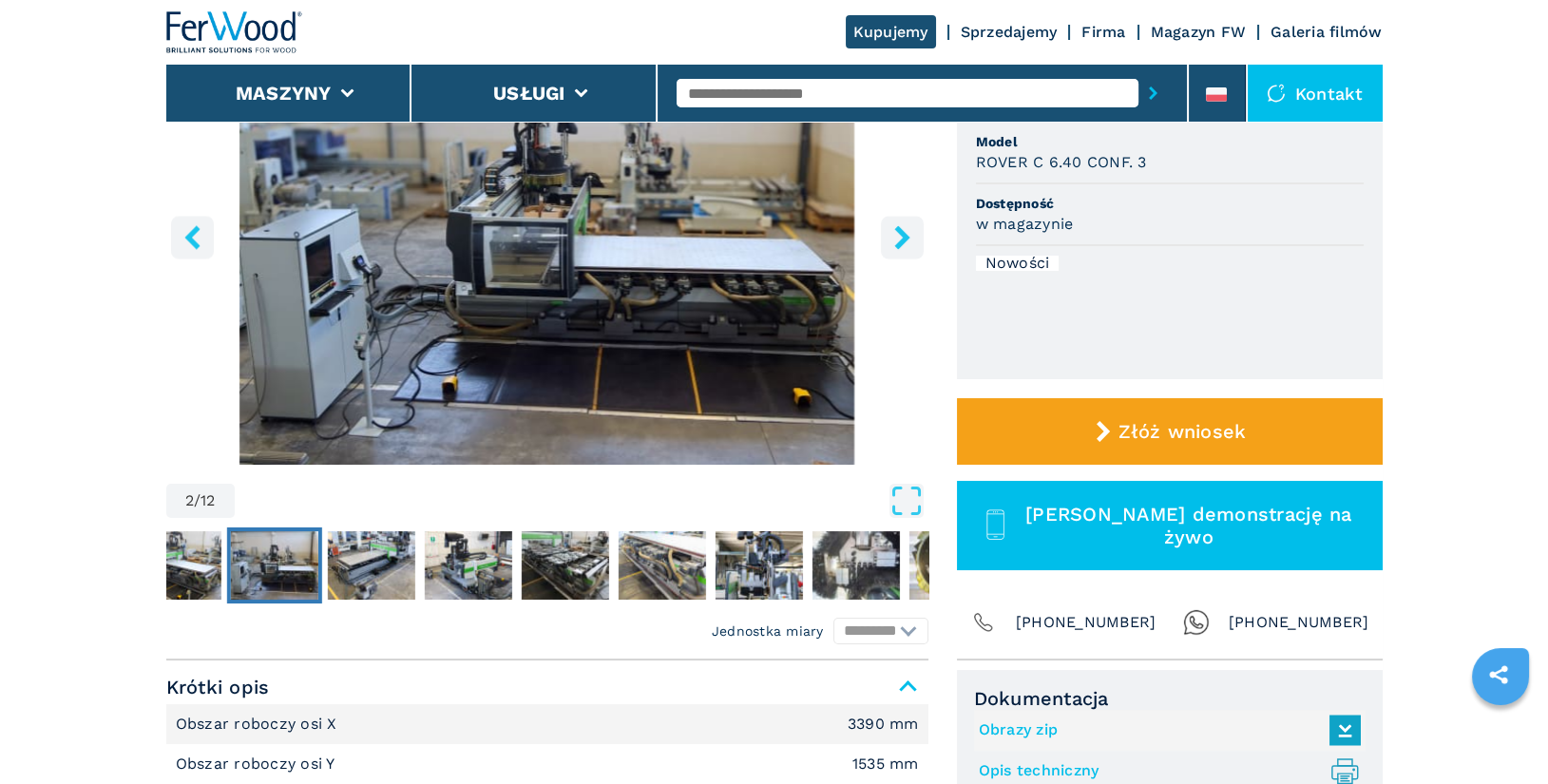
click at [905, 243] on icon "right-button" at bounding box center [902, 237] width 24 height 24
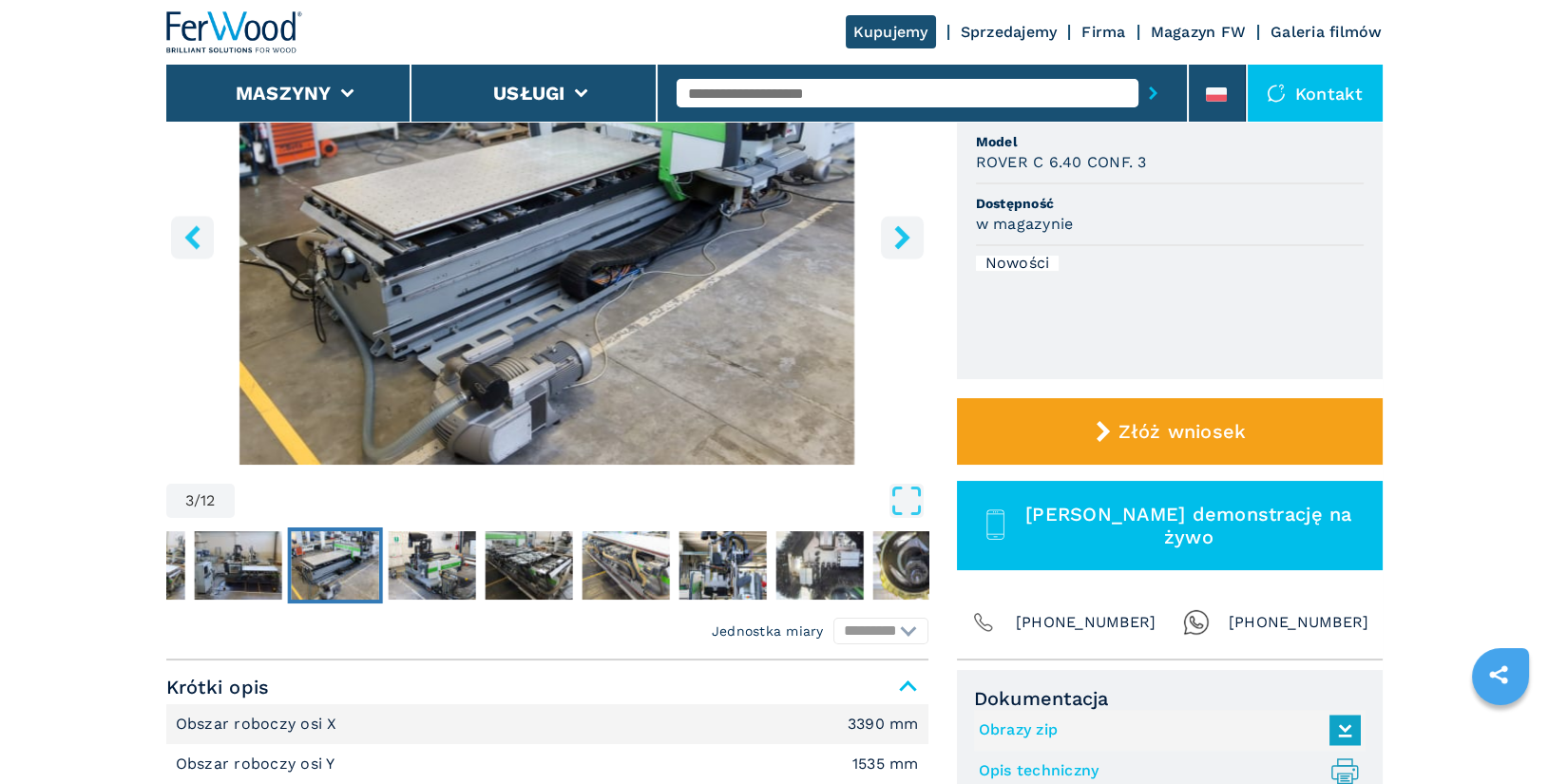
click at [905, 243] on icon "right-button" at bounding box center [902, 237] width 24 height 24
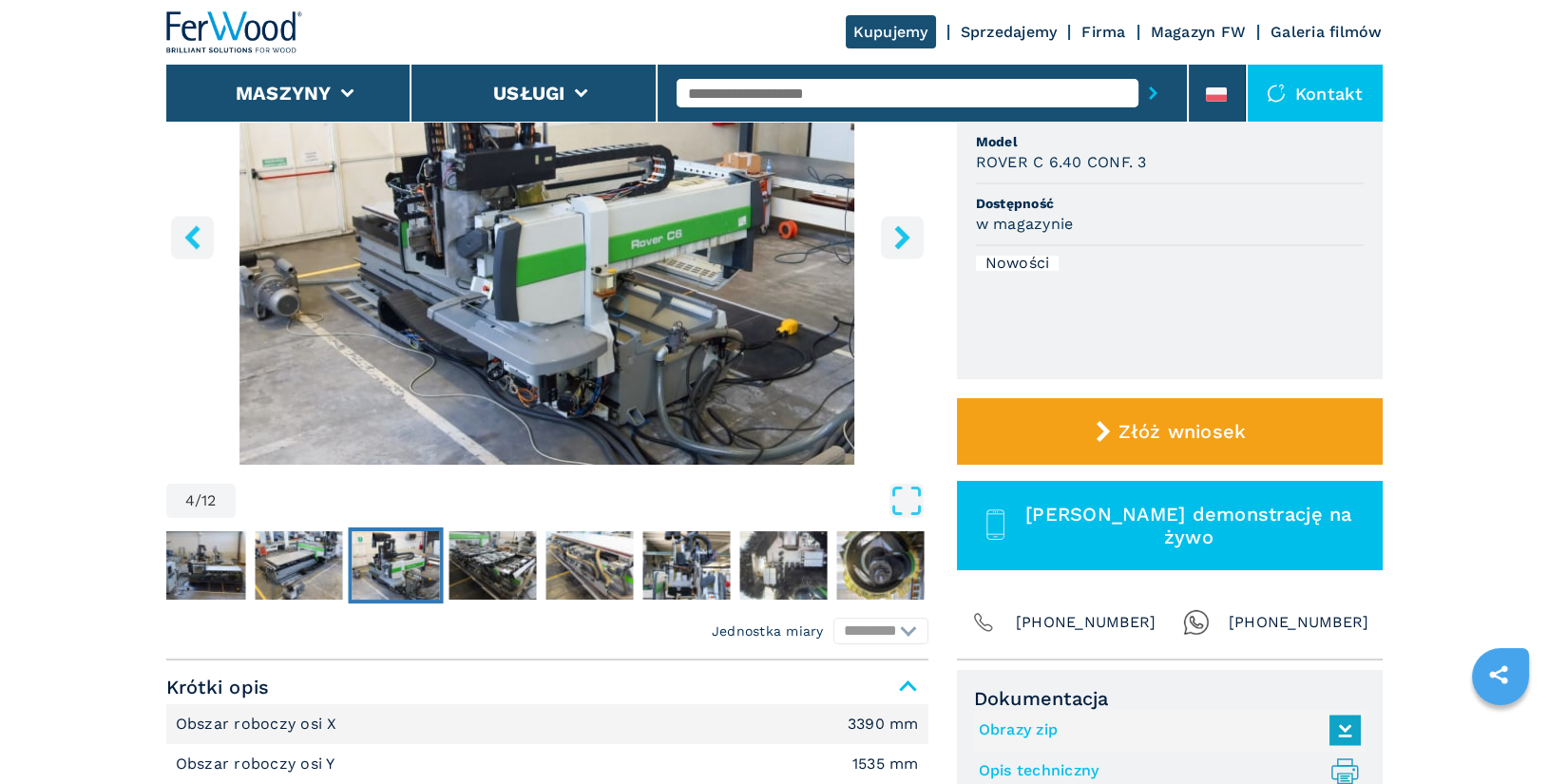
click at [905, 238] on icon "right-button" at bounding box center [902, 237] width 15 height 24
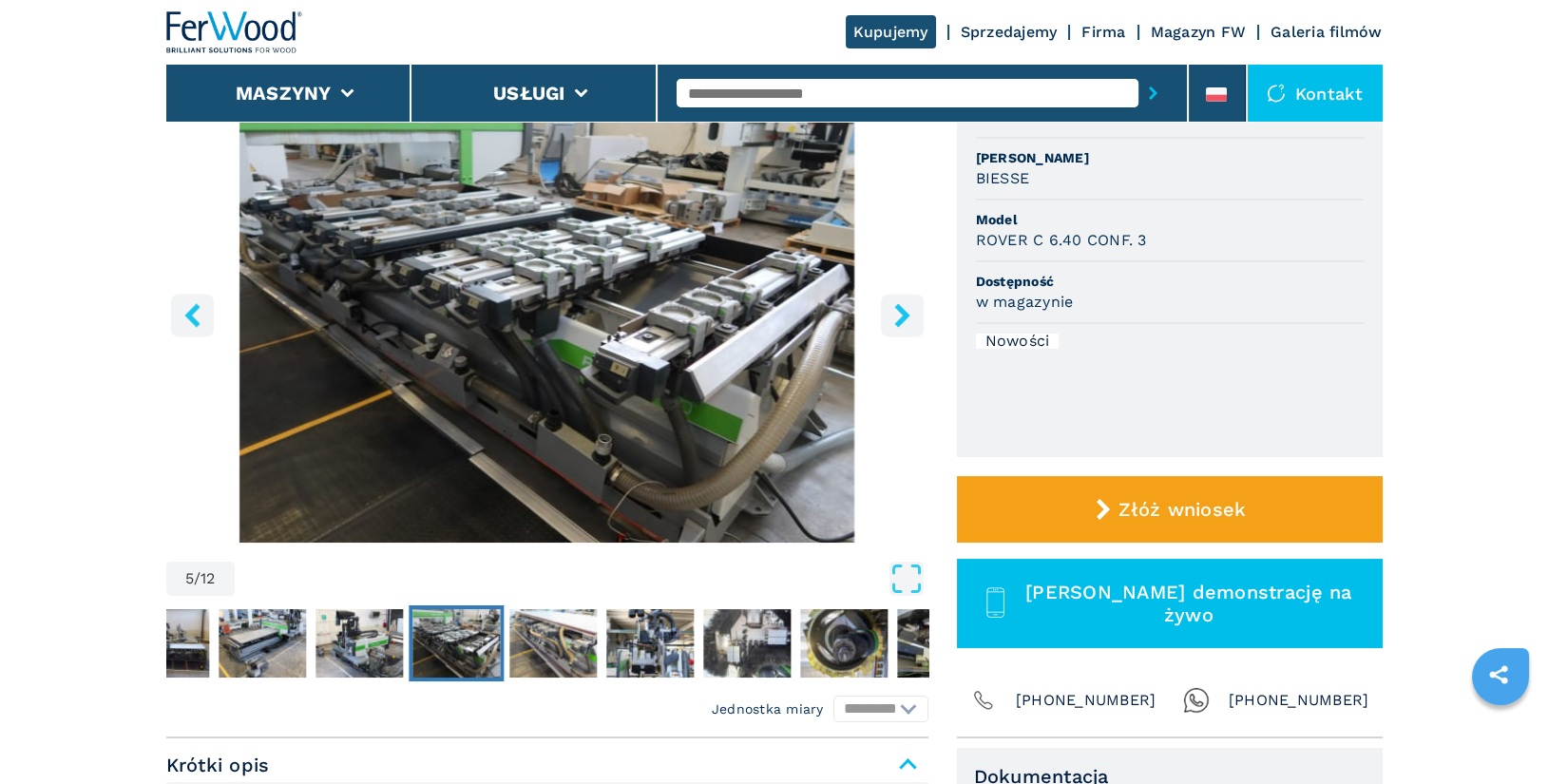
scroll to position [187, 0]
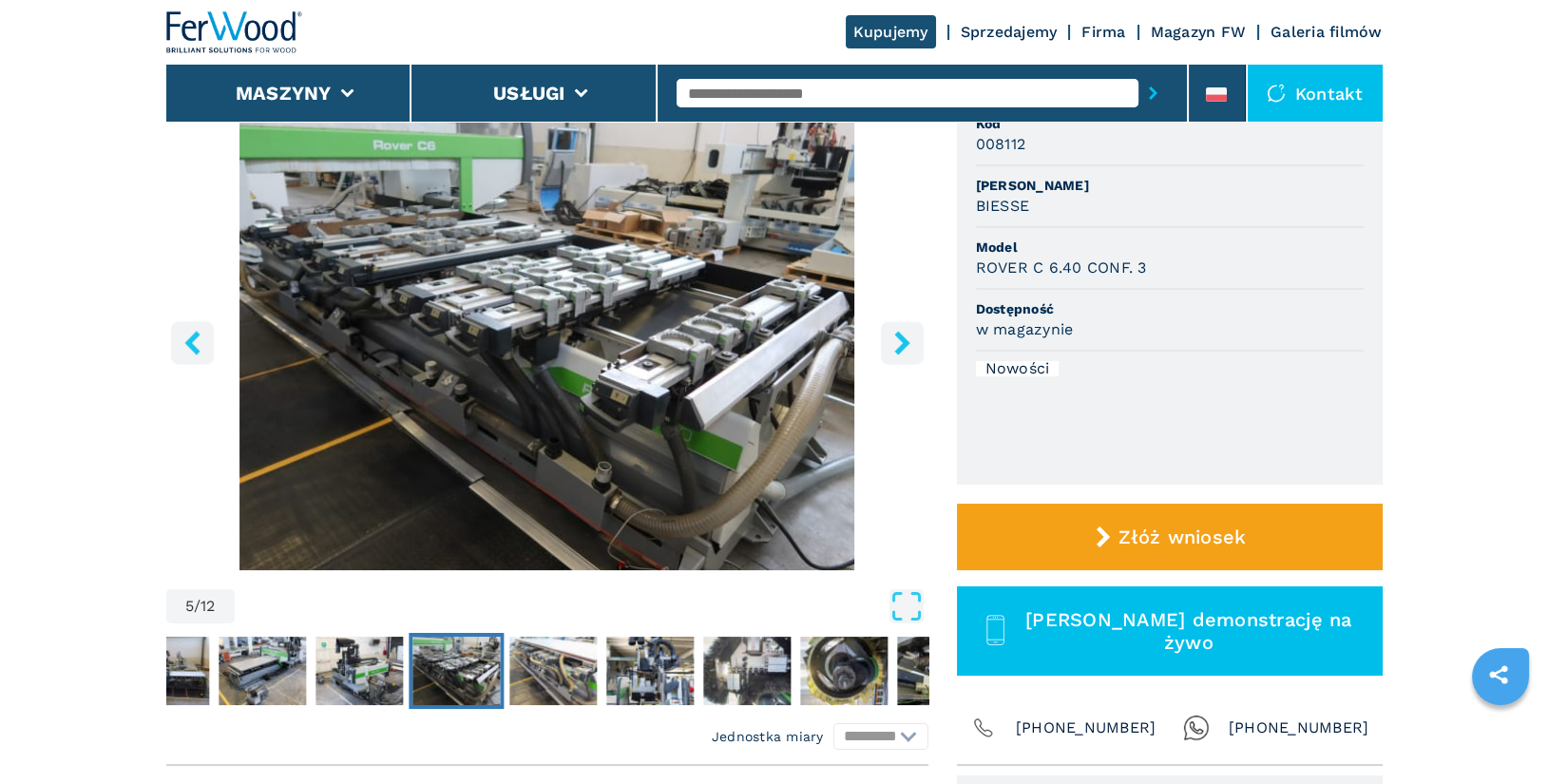
click at [905, 346] on icon "right-button" at bounding box center [902, 343] width 24 height 24
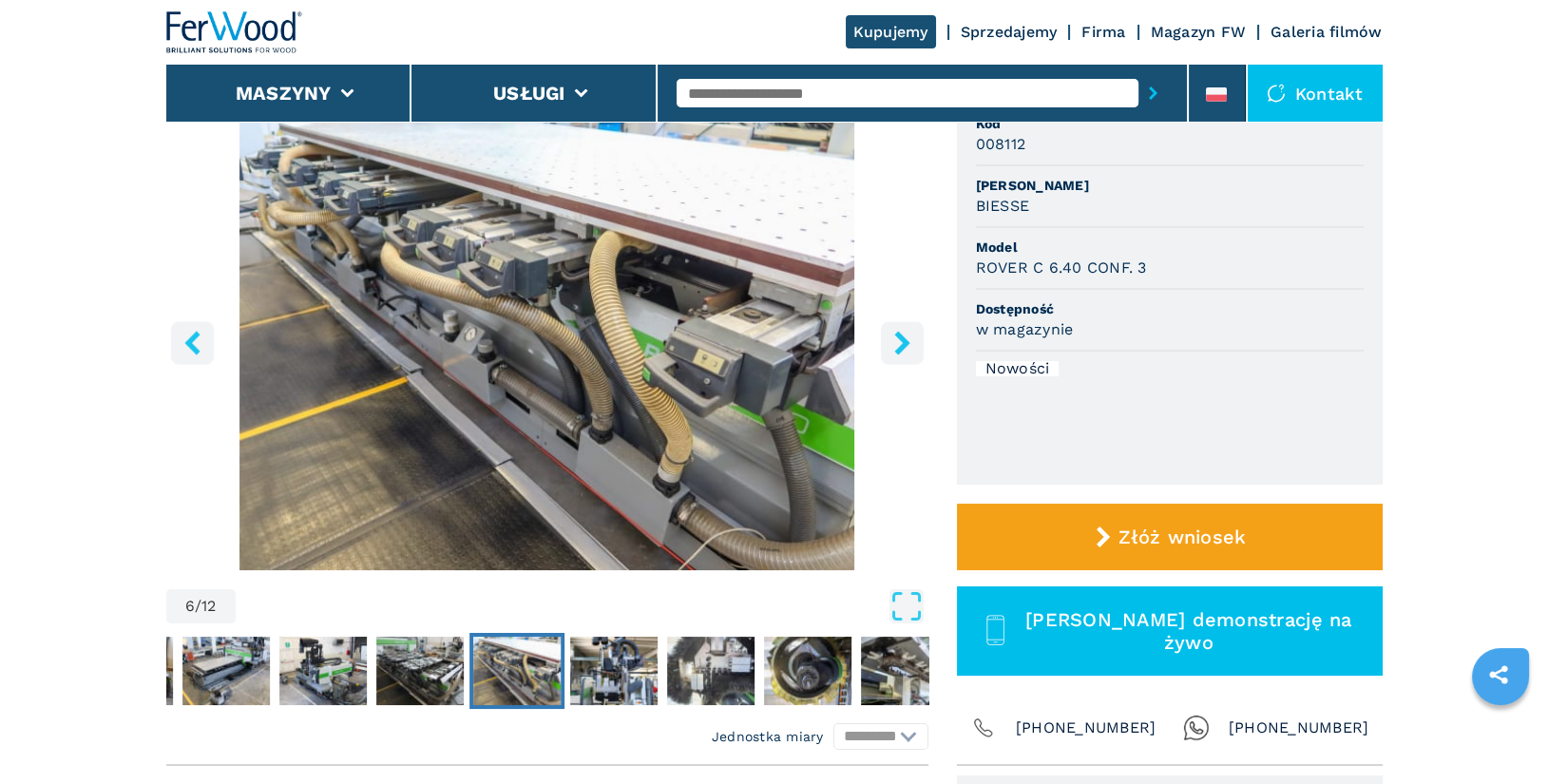
click at [905, 346] on icon "right-button" at bounding box center [902, 343] width 24 height 24
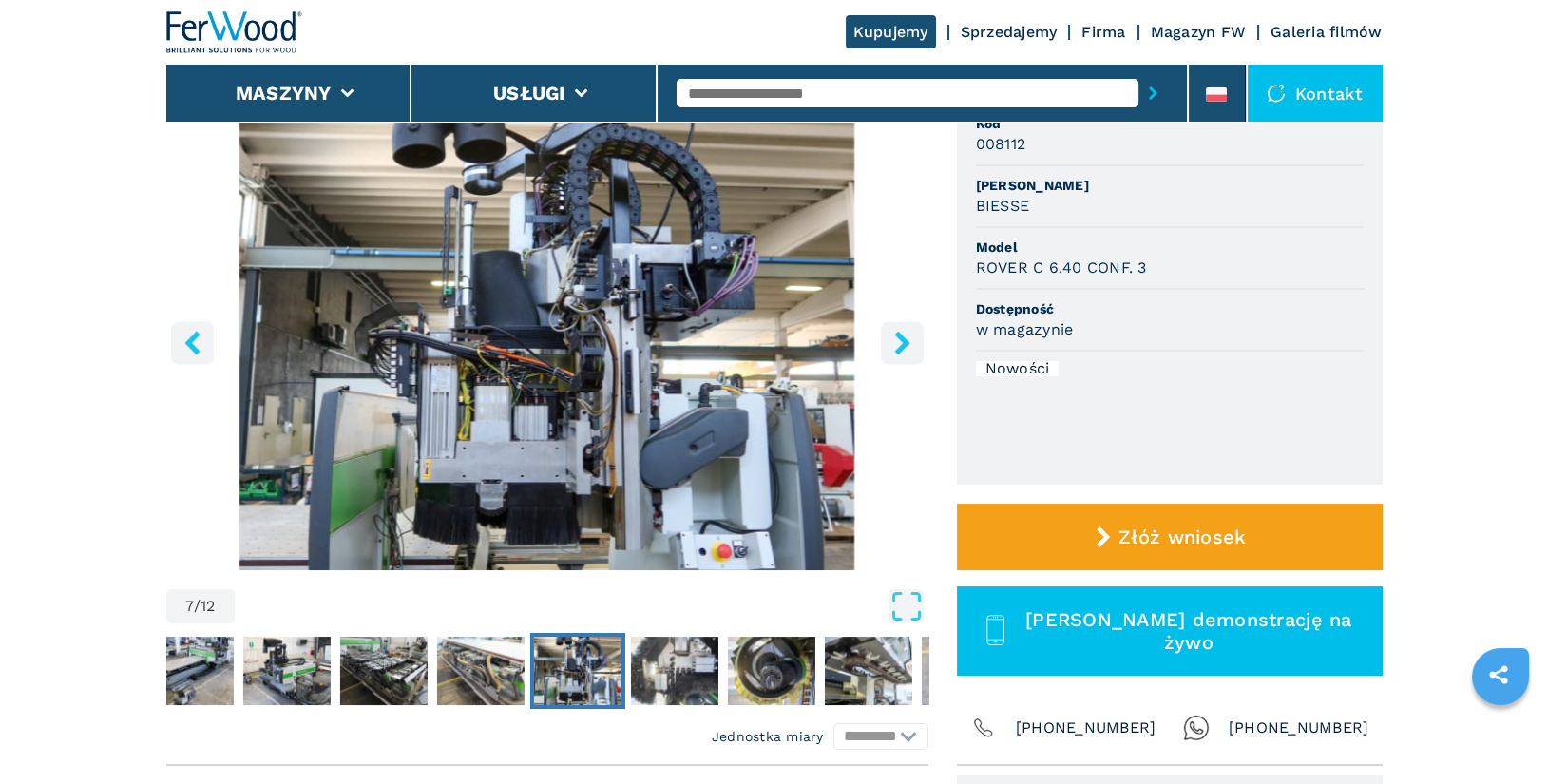
click at [905, 346] on icon "right-button" at bounding box center [902, 343] width 24 height 24
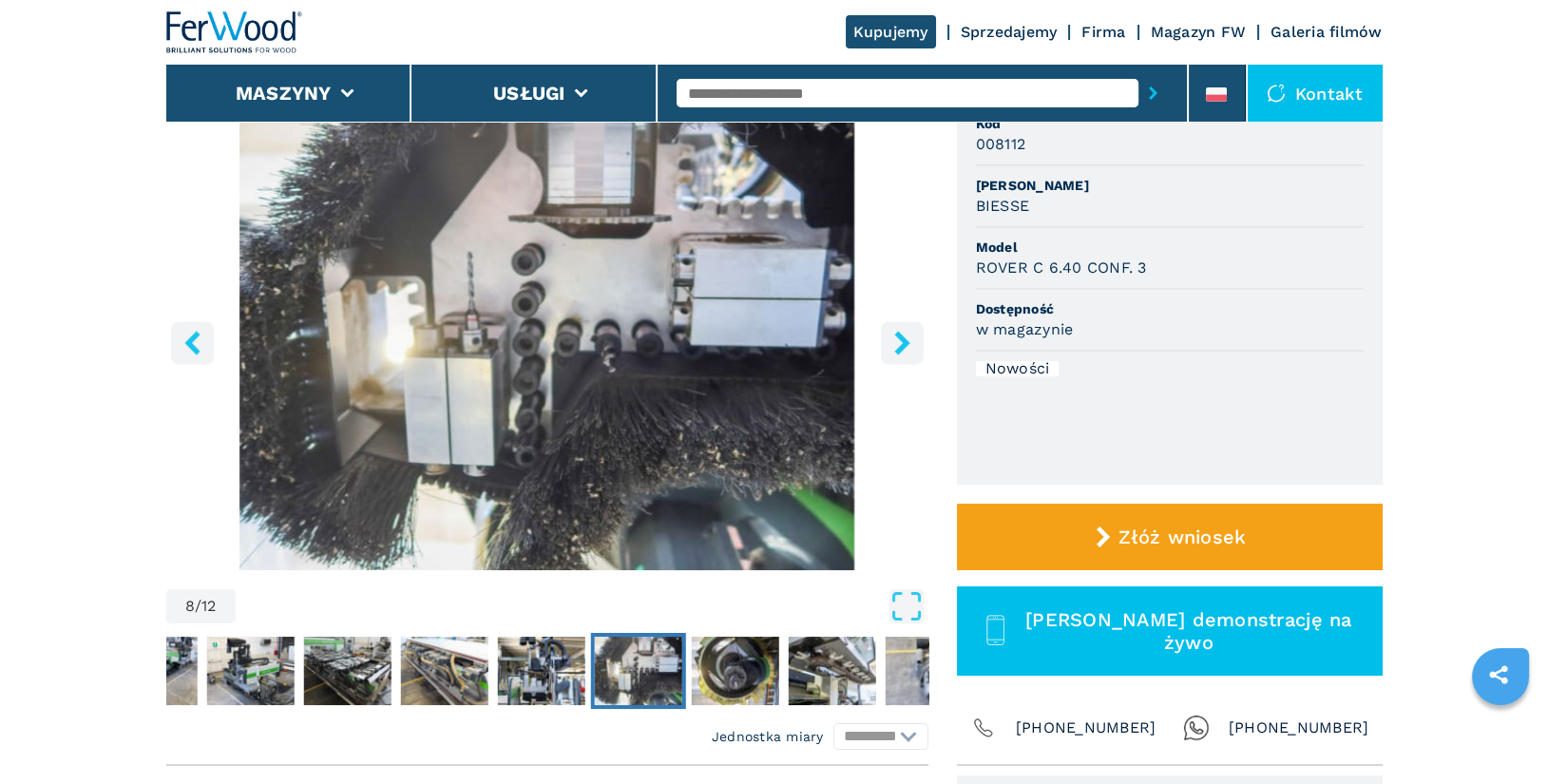
click at [905, 346] on icon "right-button" at bounding box center [902, 343] width 24 height 24
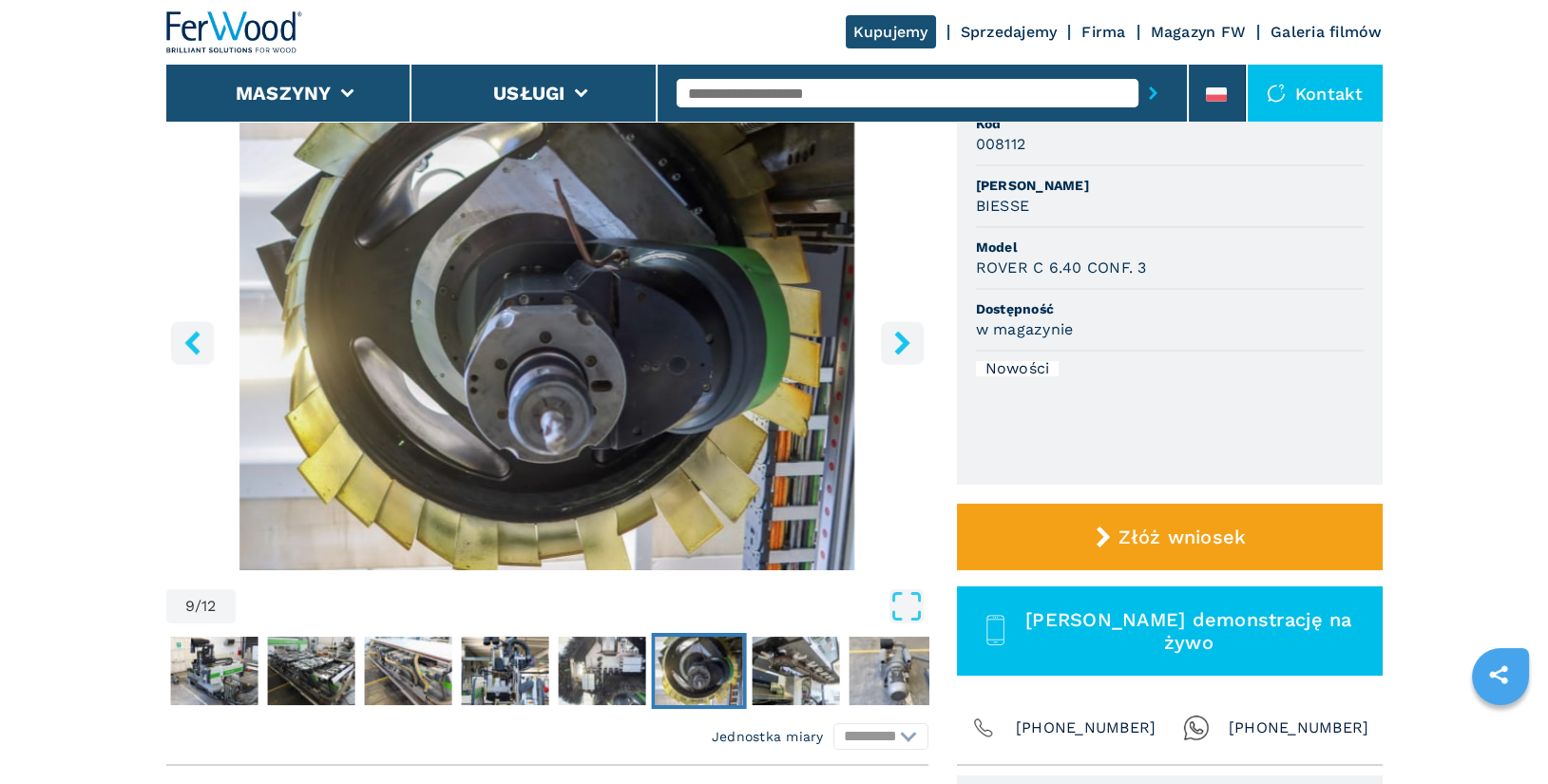
click at [905, 346] on icon "right-button" at bounding box center [902, 343] width 24 height 24
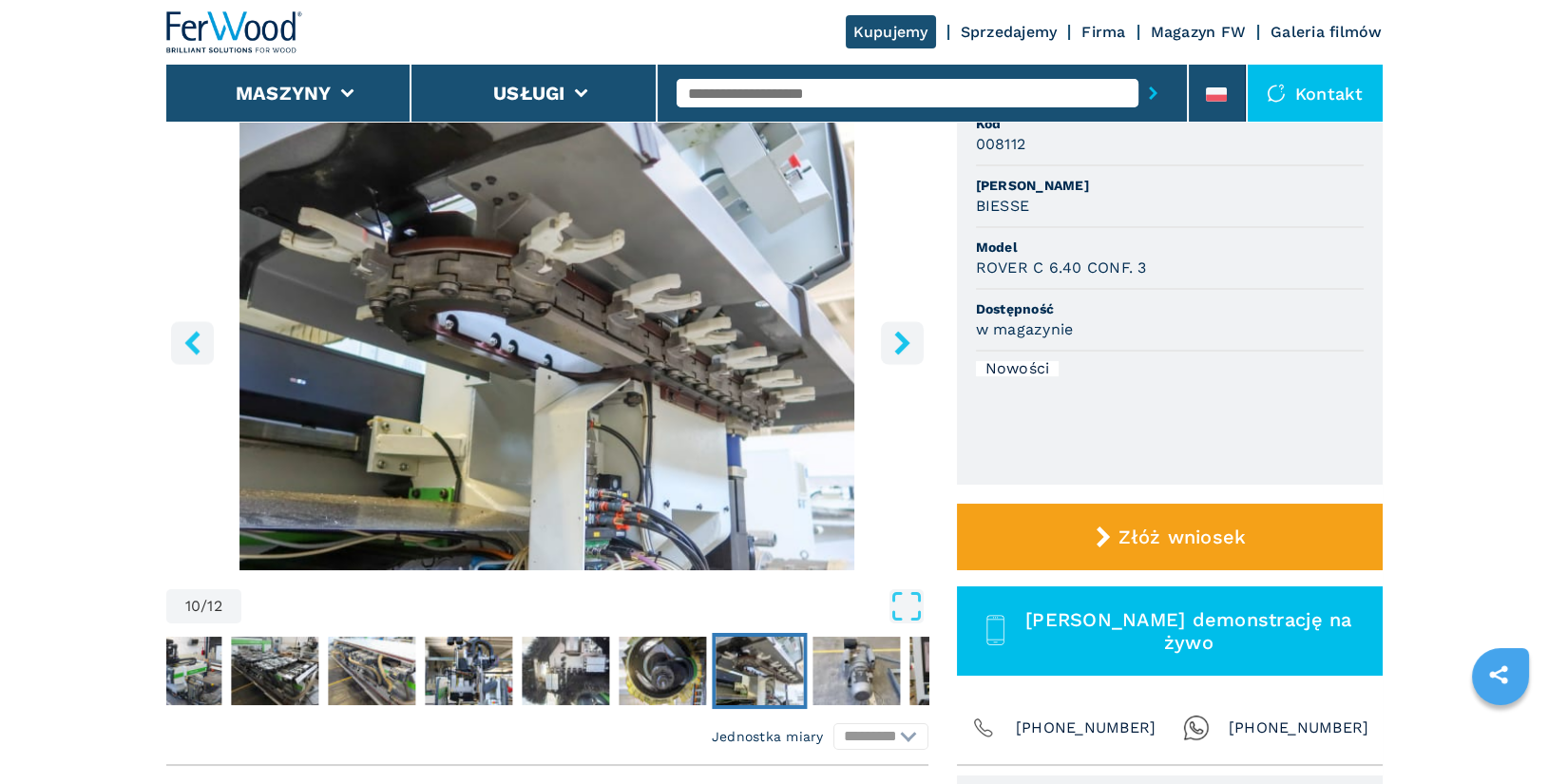
click at [905, 346] on icon "right-button" at bounding box center [902, 343] width 24 height 24
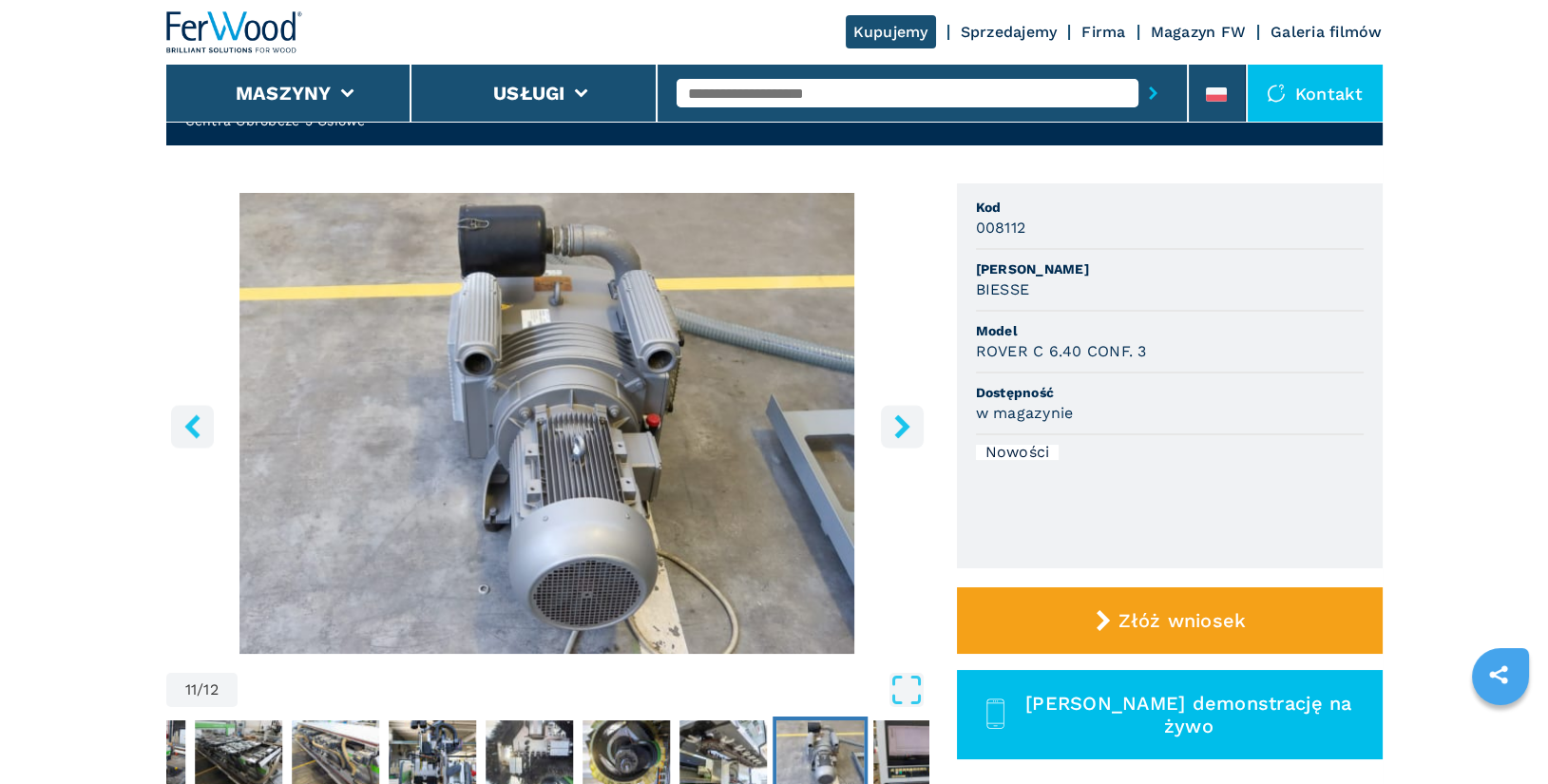
scroll to position [0, 0]
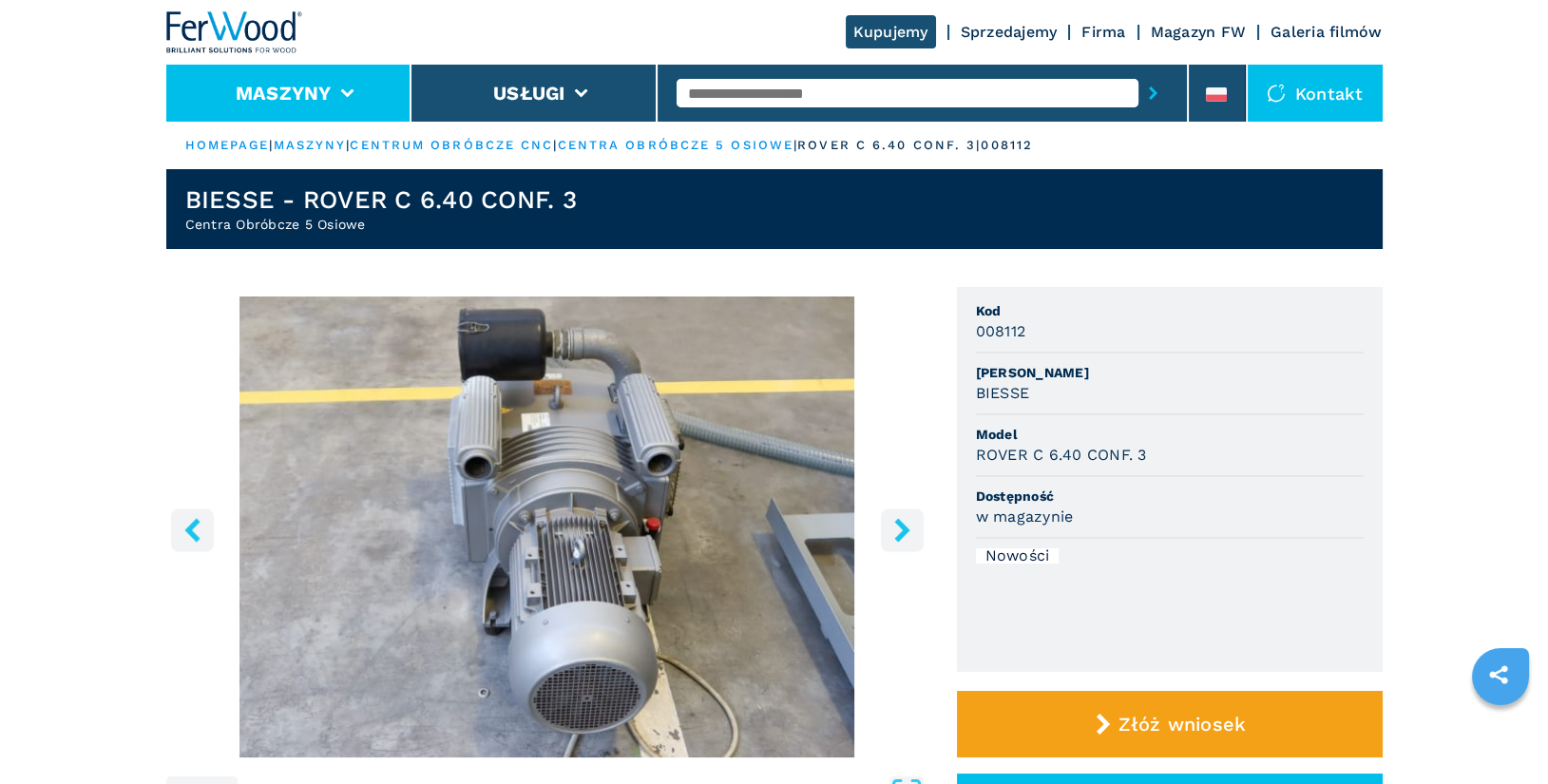
click at [352, 86] on li "Maszyny" at bounding box center [289, 93] width 246 height 57
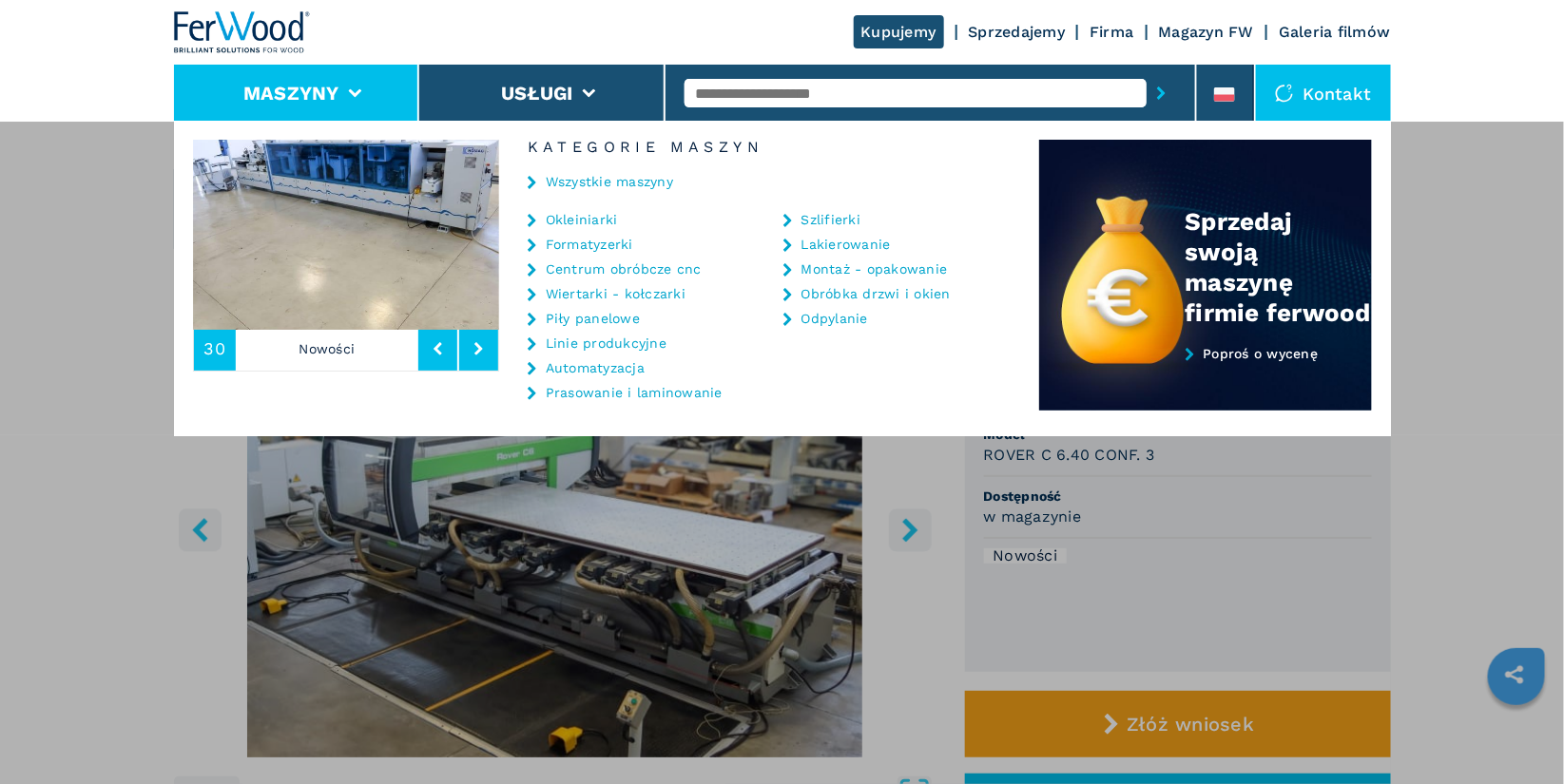
click at [650, 270] on link "Centrum obróbcze cnc" at bounding box center [623, 269] width 156 height 14
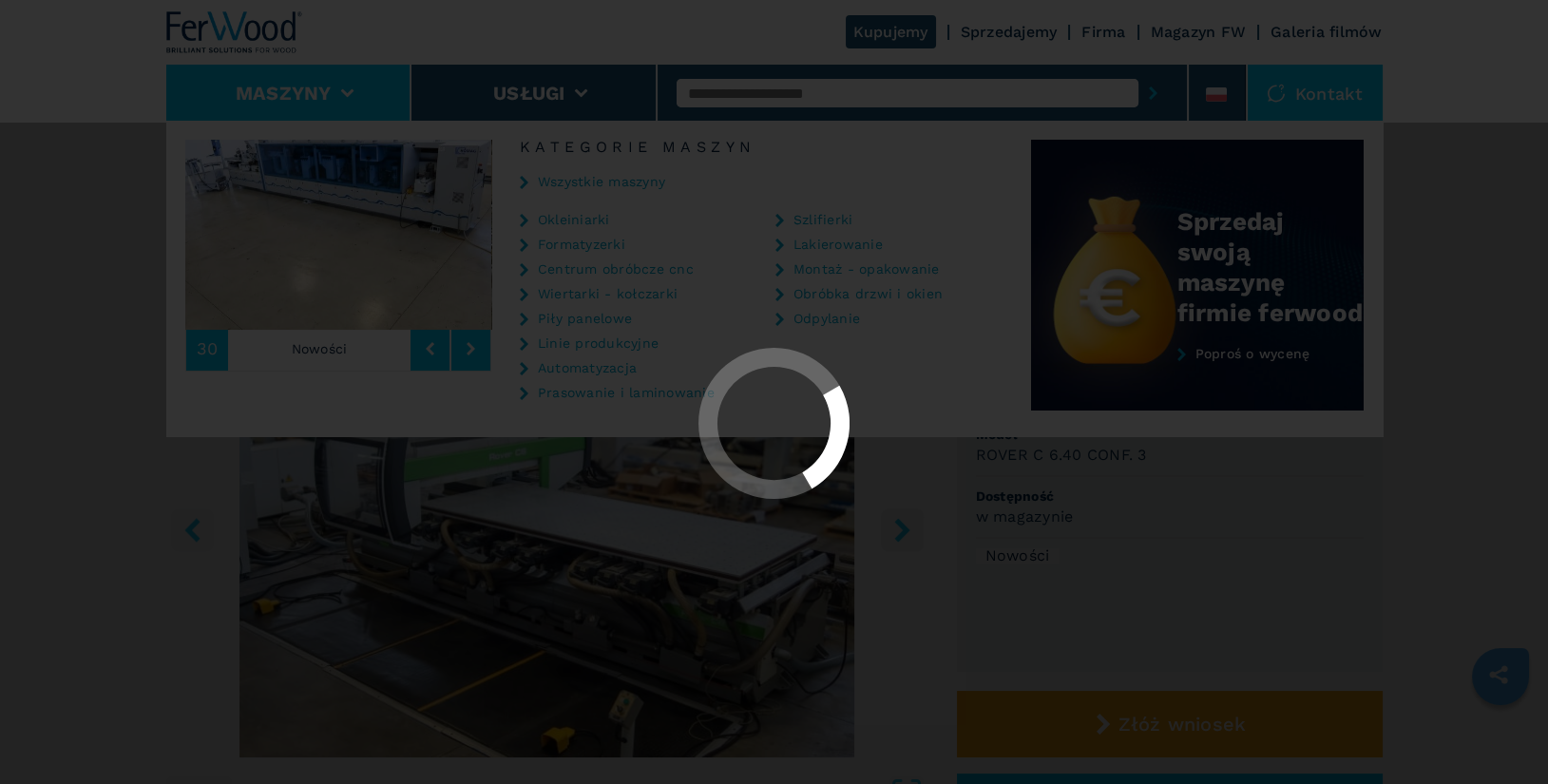
select select "**********"
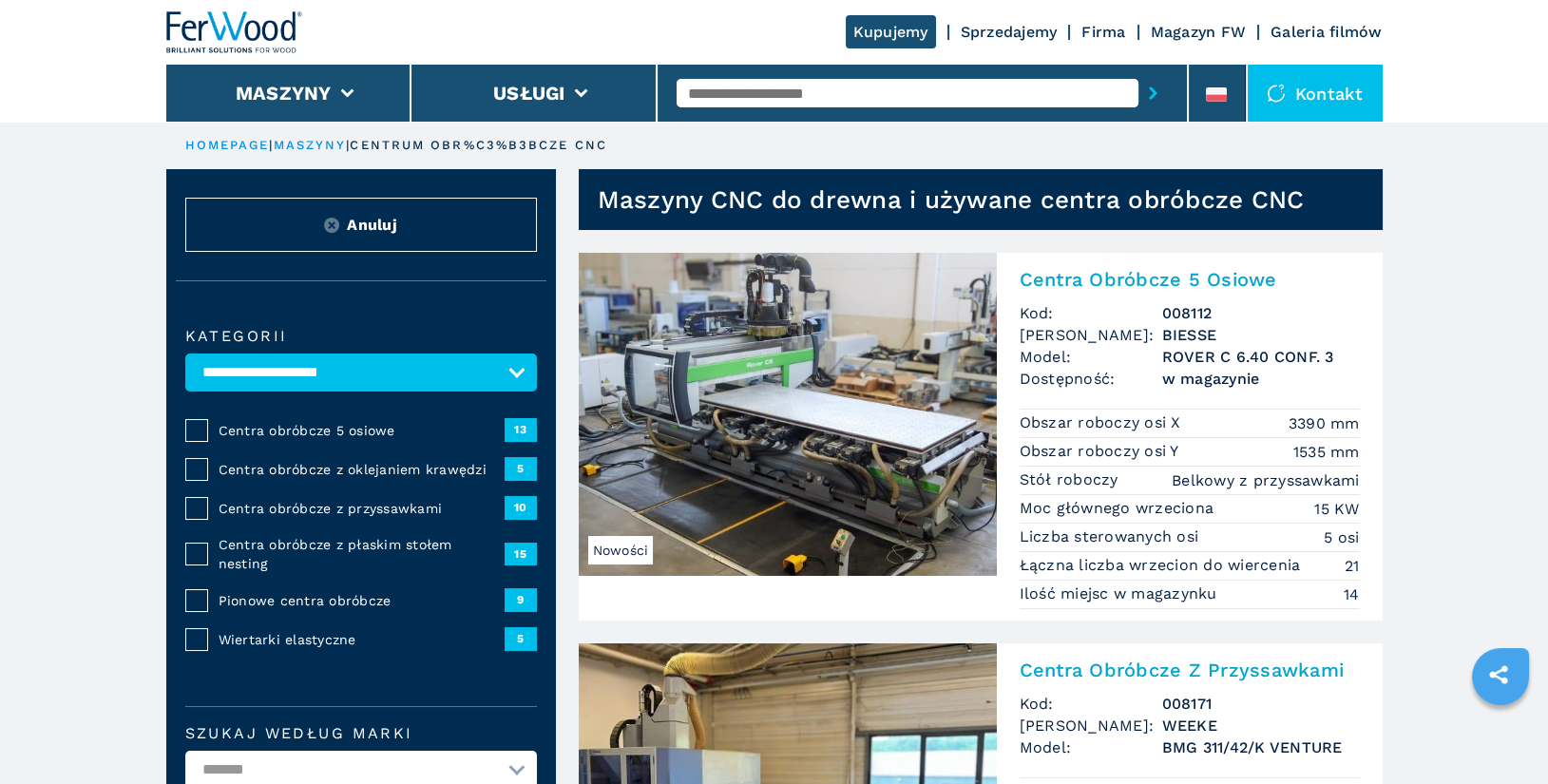
click at [303, 469] on span "Centra obróbcze z oklejaniem krawędzi" at bounding box center [361, 469] width 286 height 19
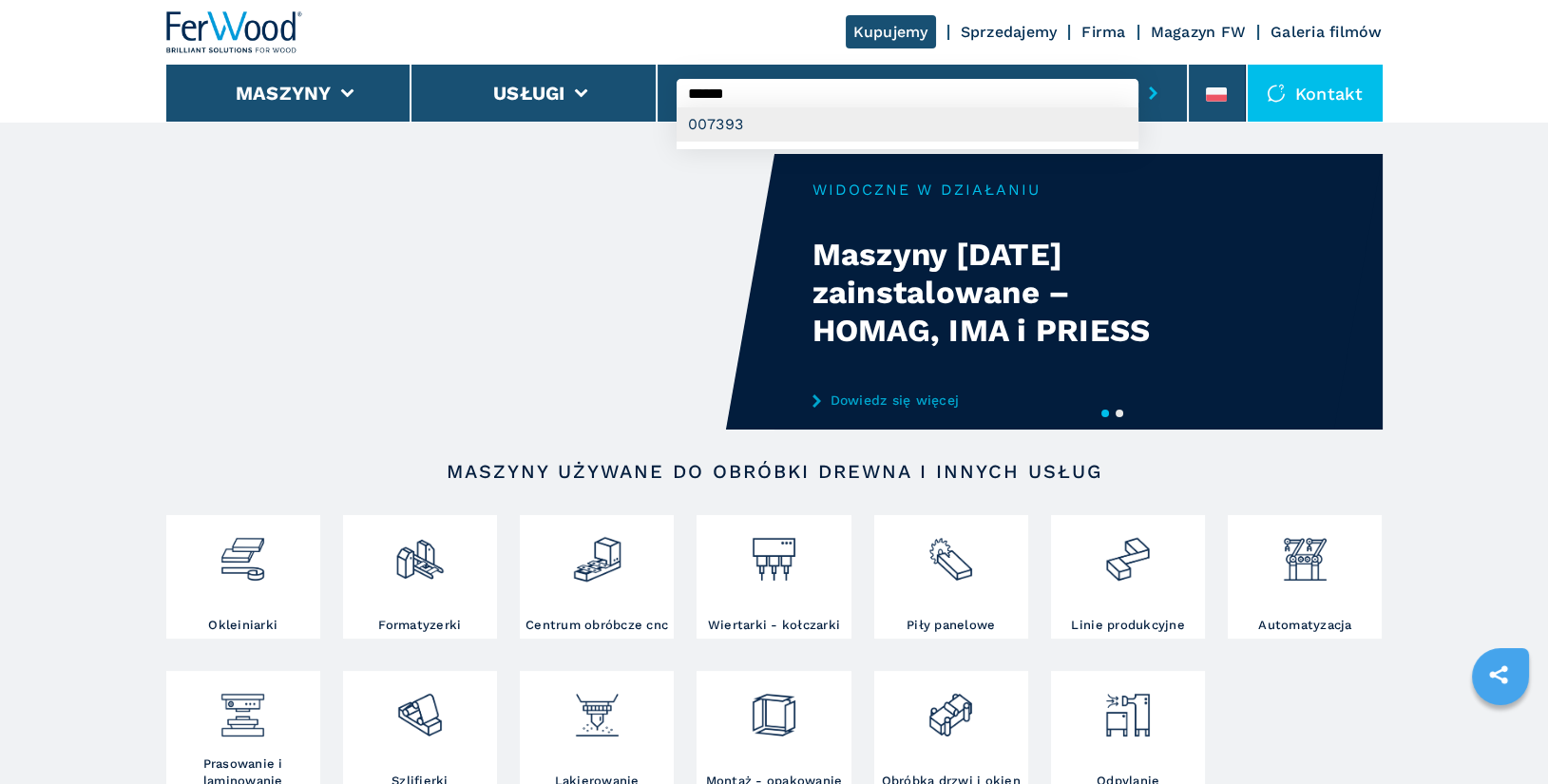
type input "******"
click at [838, 124] on div "007393" at bounding box center [907, 124] width 462 height 34
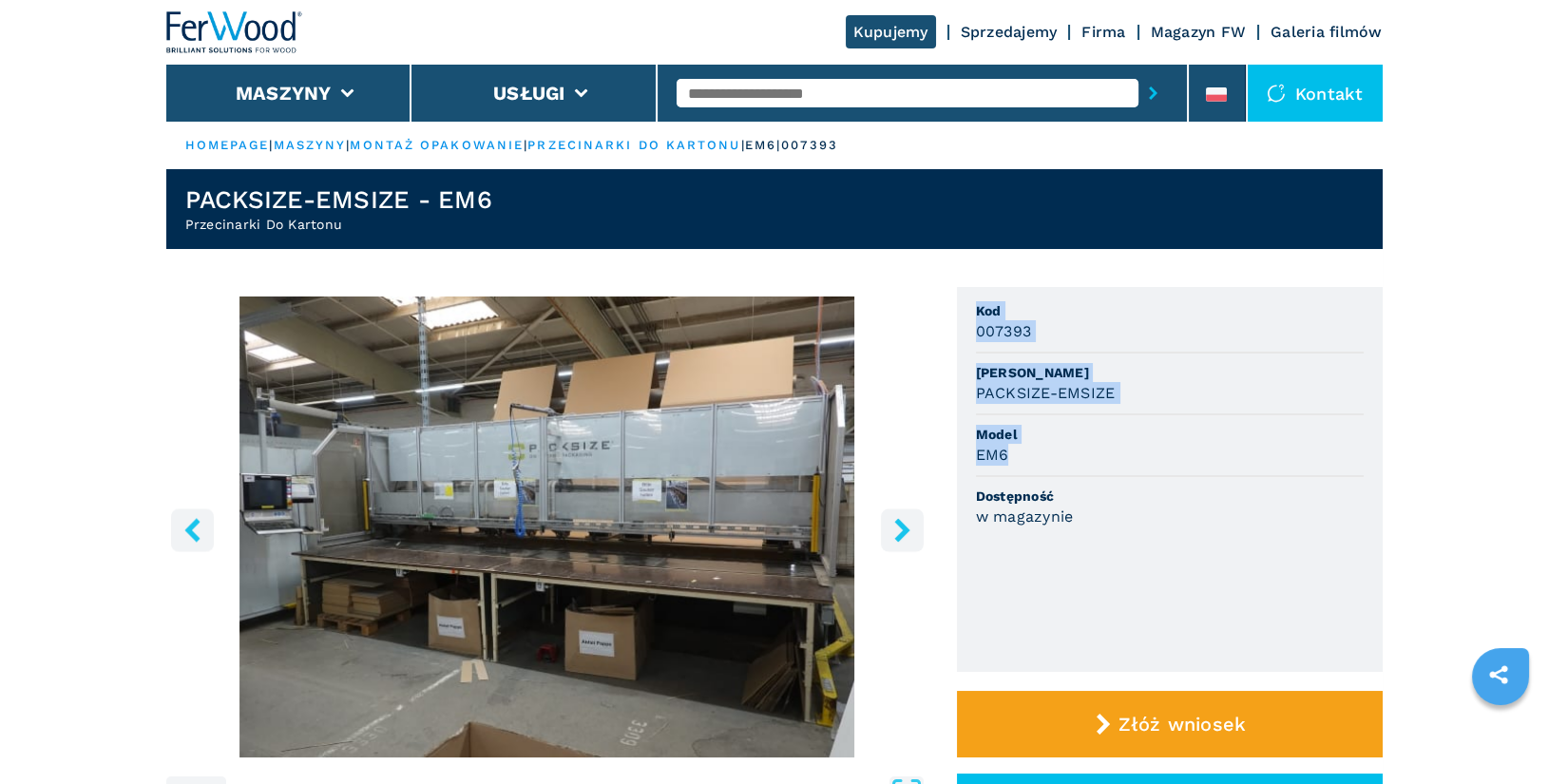
drag, startPoint x: 977, startPoint y: 312, endPoint x: 1048, endPoint y: 447, distance: 152.5
click at [1048, 447] on ul "Kod 007393 Marka PACKSIZE-EMSIZE Model EM6 Dostępność w magazynie" at bounding box center [1169, 479] width 426 height 385
copy ul "Kod 007393 Marka PACKSIZE-EMSIZE Model EM6"
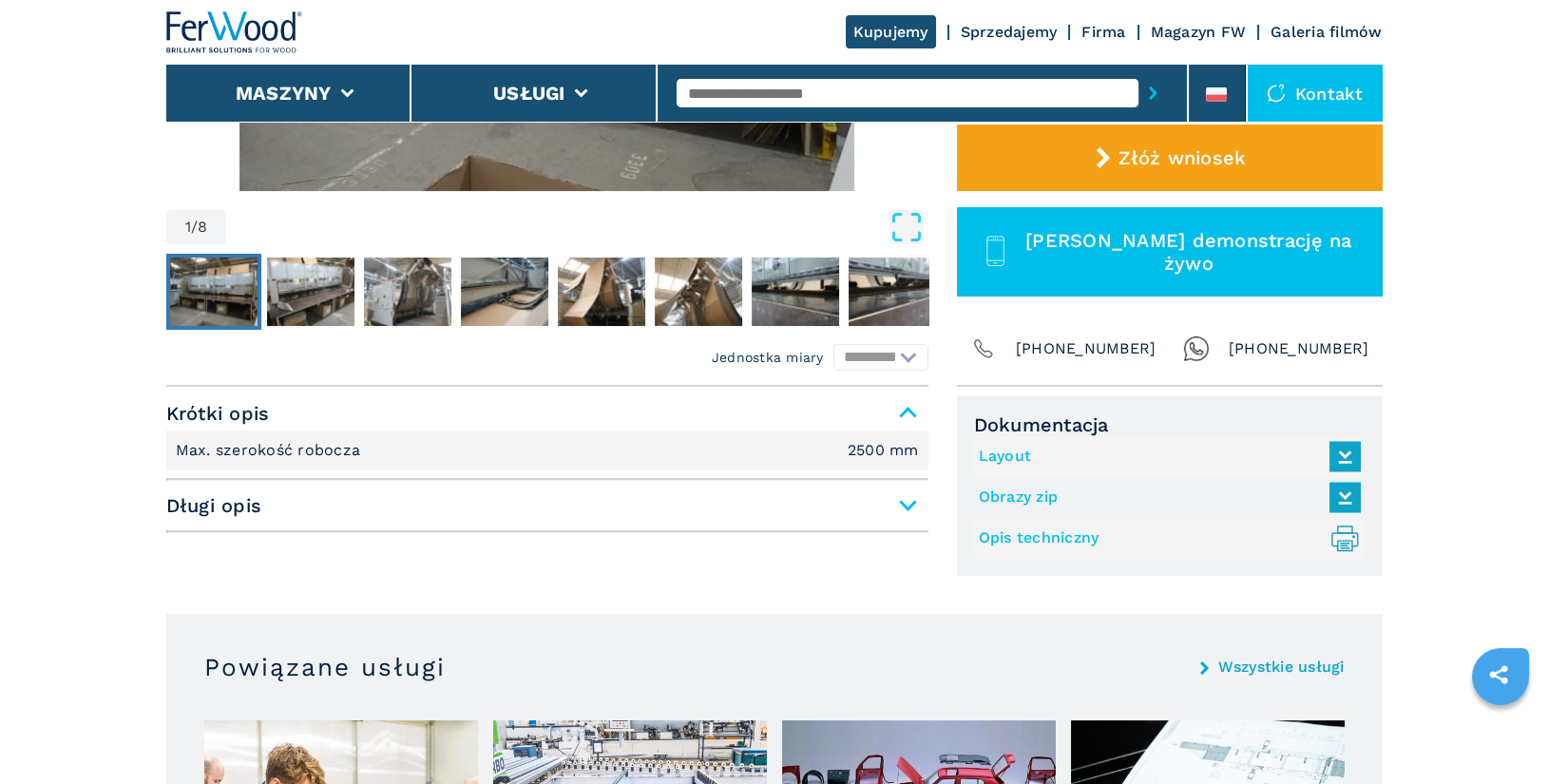
scroll to position [577, 0]
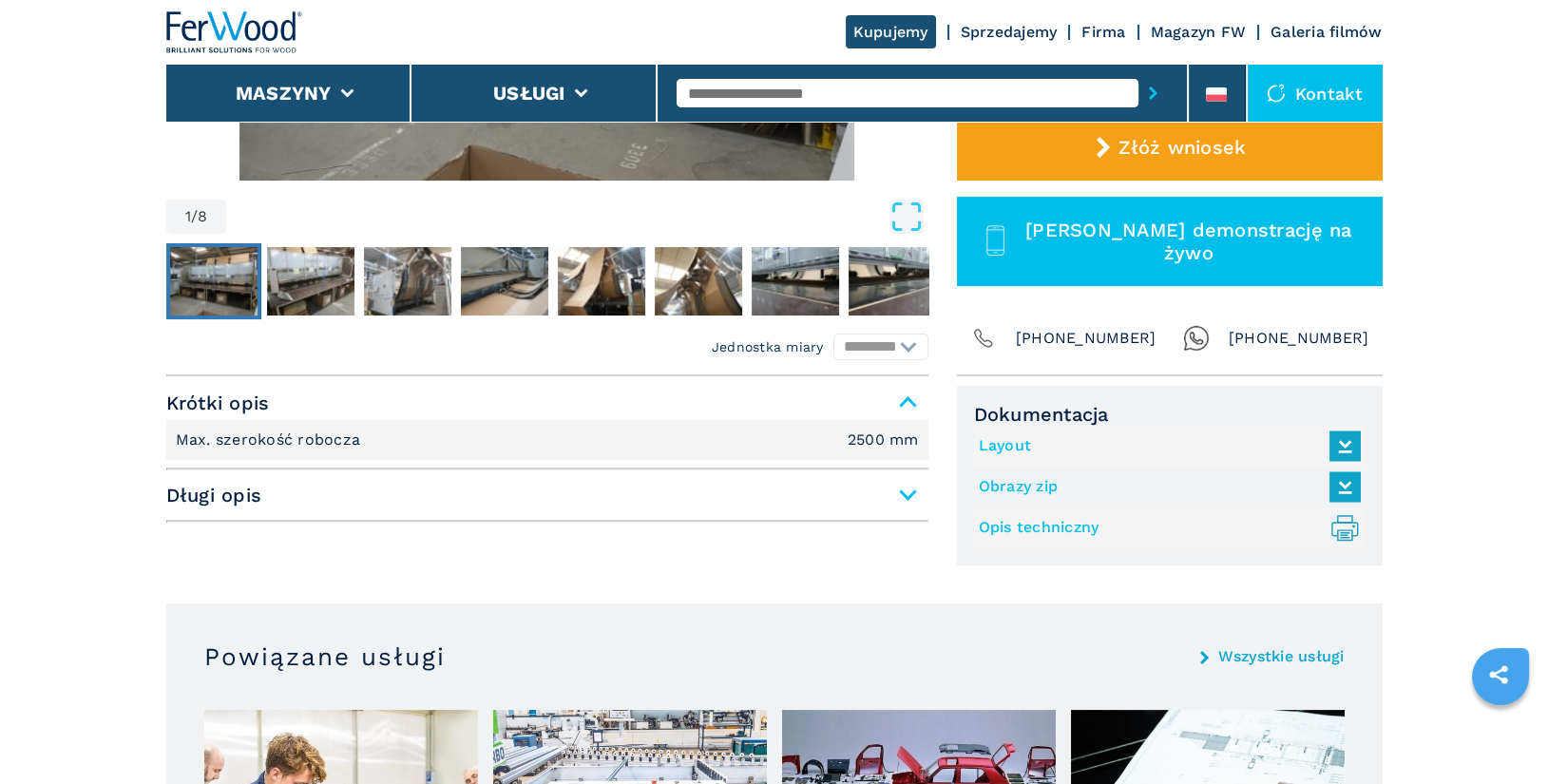
click at [1014, 438] on link "Layout" at bounding box center [1165, 446] width 373 height 31
click at [1072, 523] on link "Opis techniczny .prefix__st0{stroke-linecap:round;stroke-linejoin:round}.prefix…" at bounding box center [1165, 528] width 373 height 31
